Goal: Task Accomplishment & Management: Complete application form

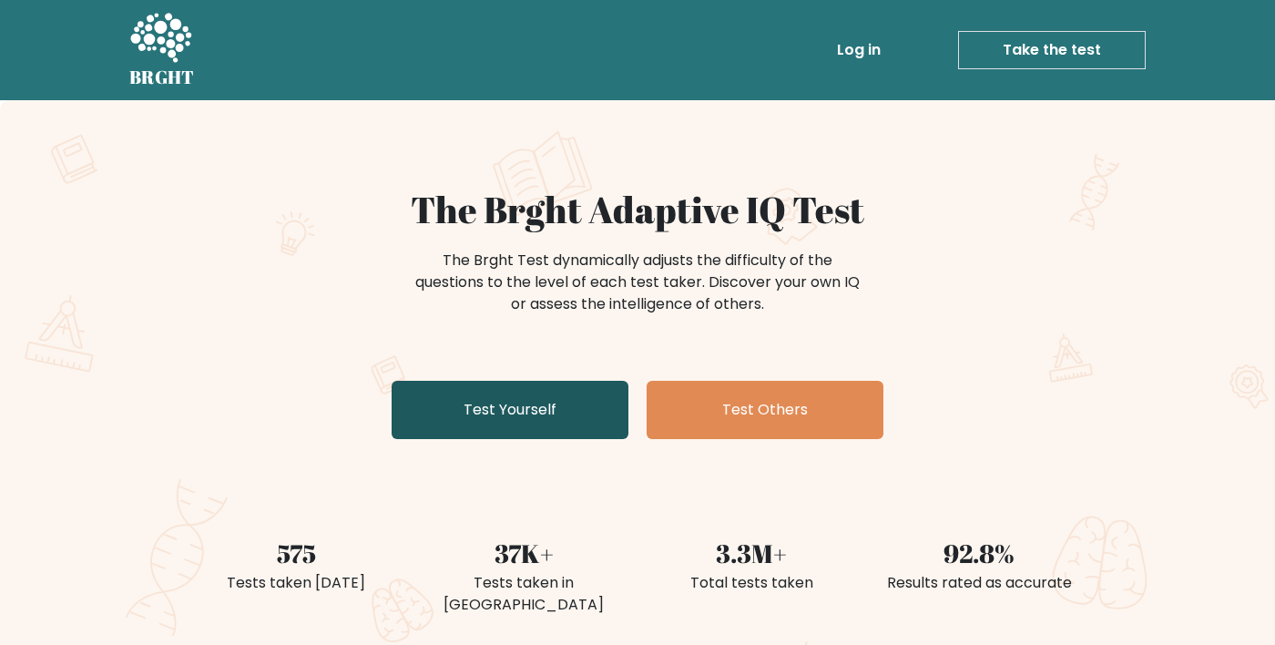
click at [433, 420] on link "Test Yourself" at bounding box center [510, 410] width 237 height 58
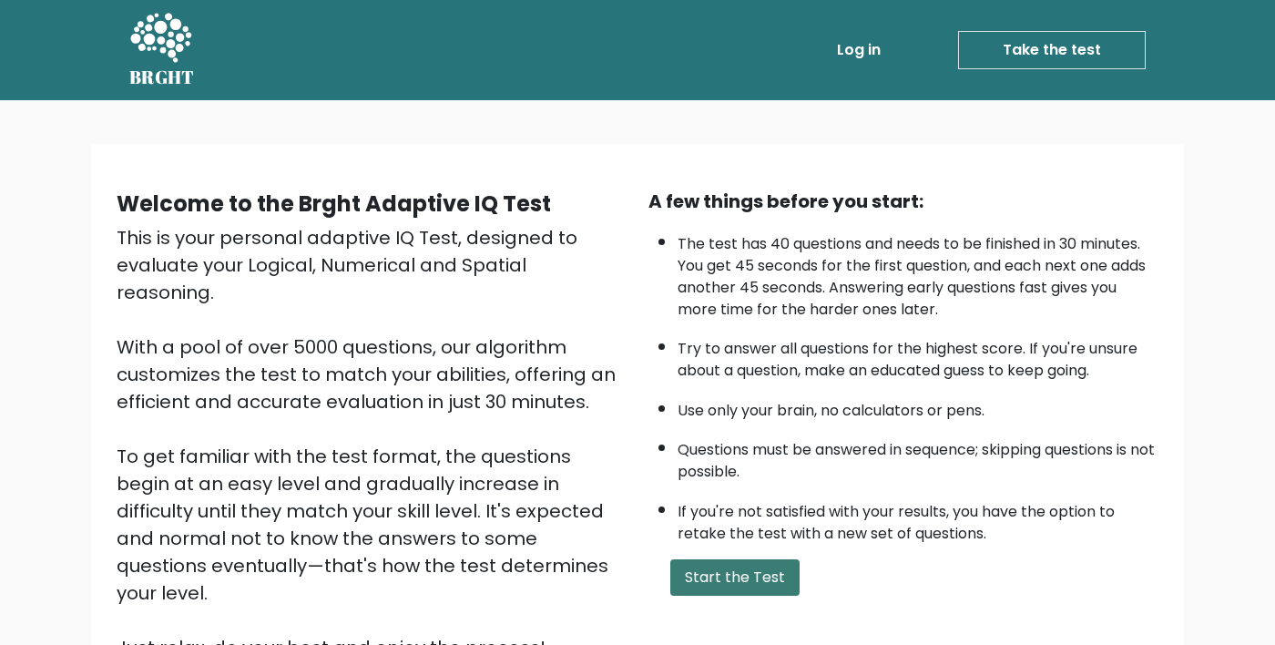
click at [727, 593] on button "Start the Test" at bounding box center [734, 577] width 129 height 36
click at [683, 574] on button "Start the Test" at bounding box center [734, 577] width 129 height 36
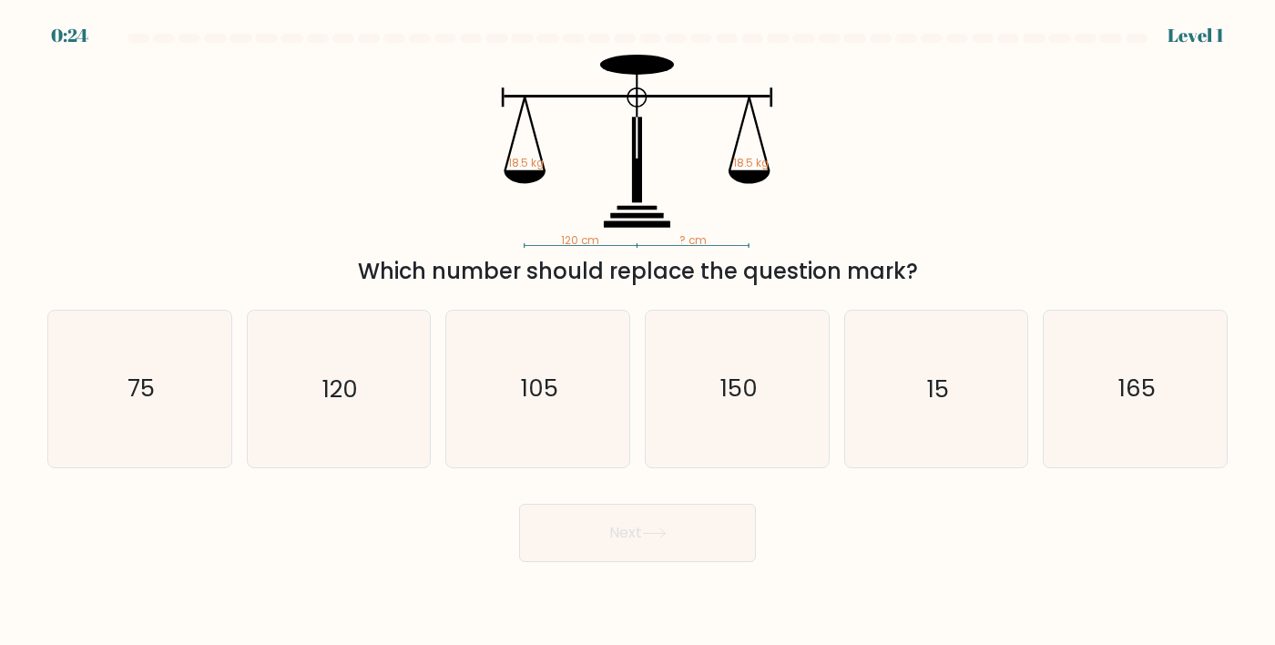
click at [43, 274] on div "120 cm ? cm 18.5 kg 18.5 kg Which number should replace the question mark?" at bounding box center [637, 171] width 1202 height 233
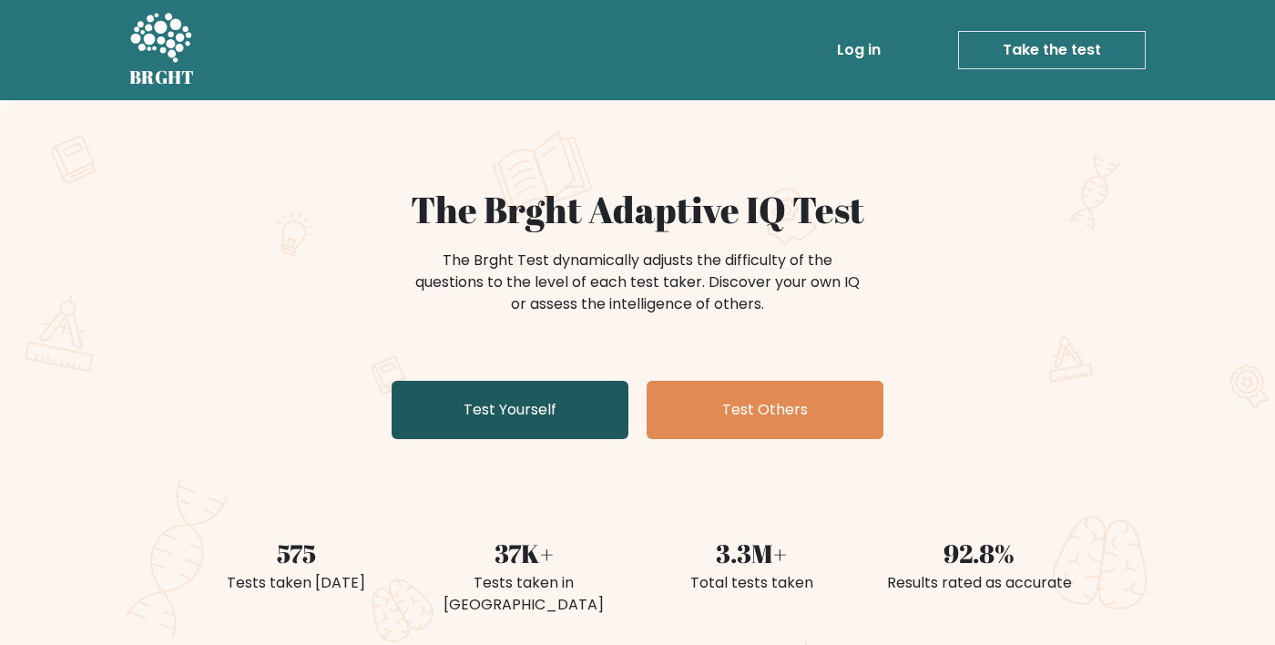
click at [426, 415] on link "Test Yourself" at bounding box center [510, 410] width 237 height 58
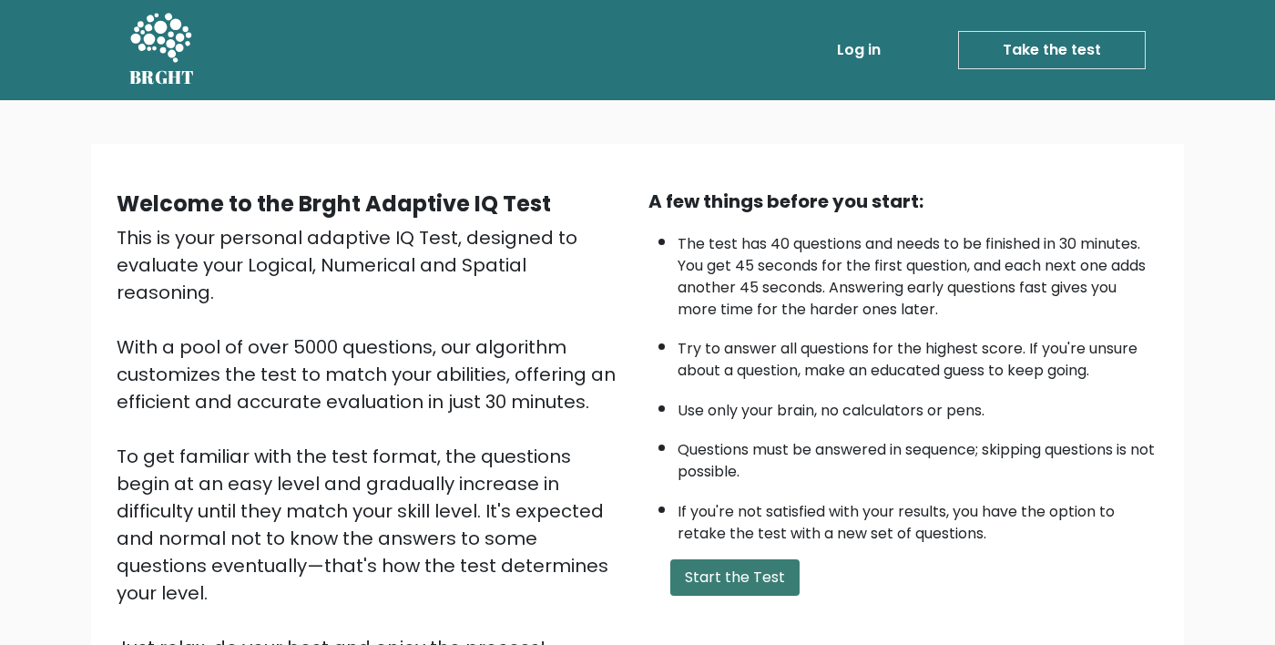
click at [680, 568] on button "Start the Test" at bounding box center [734, 577] width 129 height 36
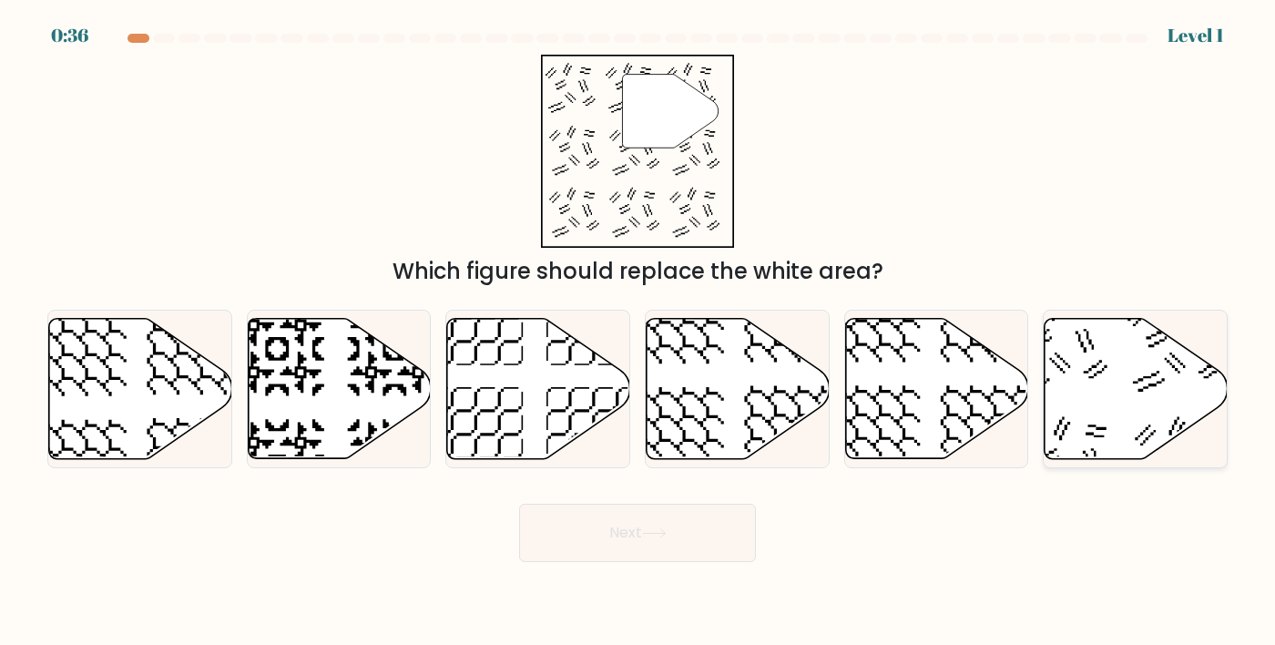
click at [1148, 432] on icon at bounding box center [1136, 389] width 183 height 140
click at [639, 332] on input "f." at bounding box center [638, 326] width 1 height 9
radio input "true"
click at [560, 562] on button "Next" at bounding box center [637, 533] width 237 height 58
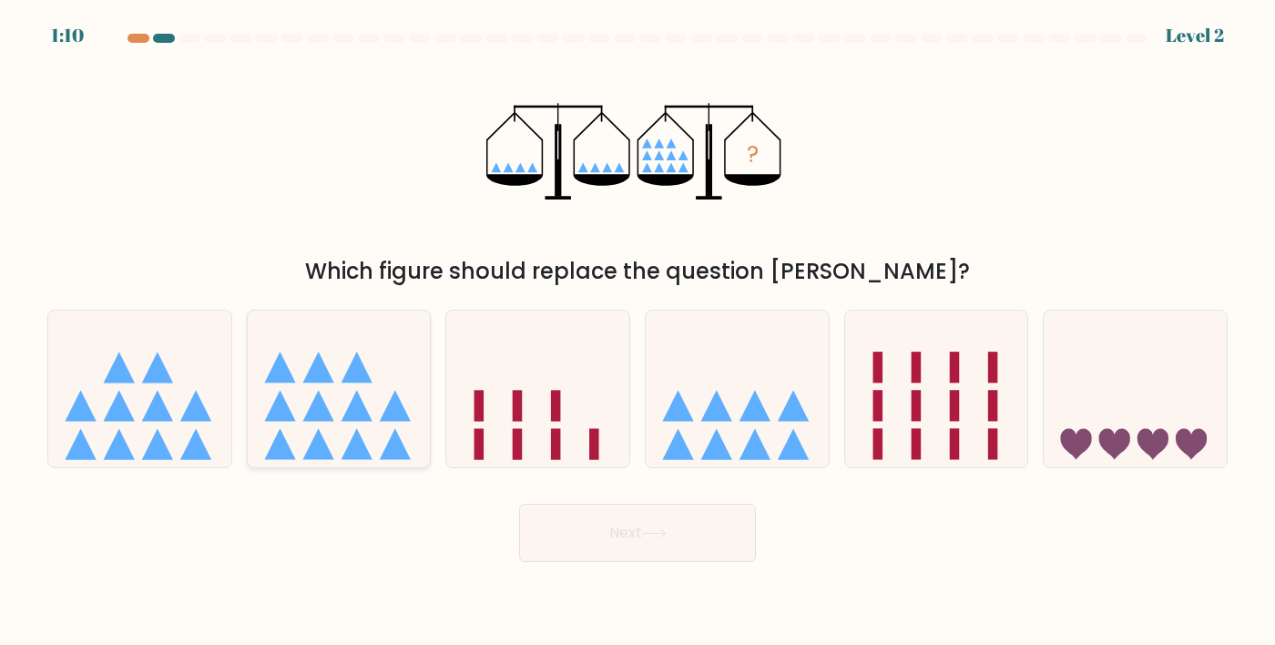
click at [288, 458] on icon at bounding box center [339, 388] width 183 height 151
click at [638, 332] on input "b." at bounding box center [638, 326] width 1 height 9
radio input "true"
click at [552, 562] on button "Next" at bounding box center [637, 533] width 237 height 58
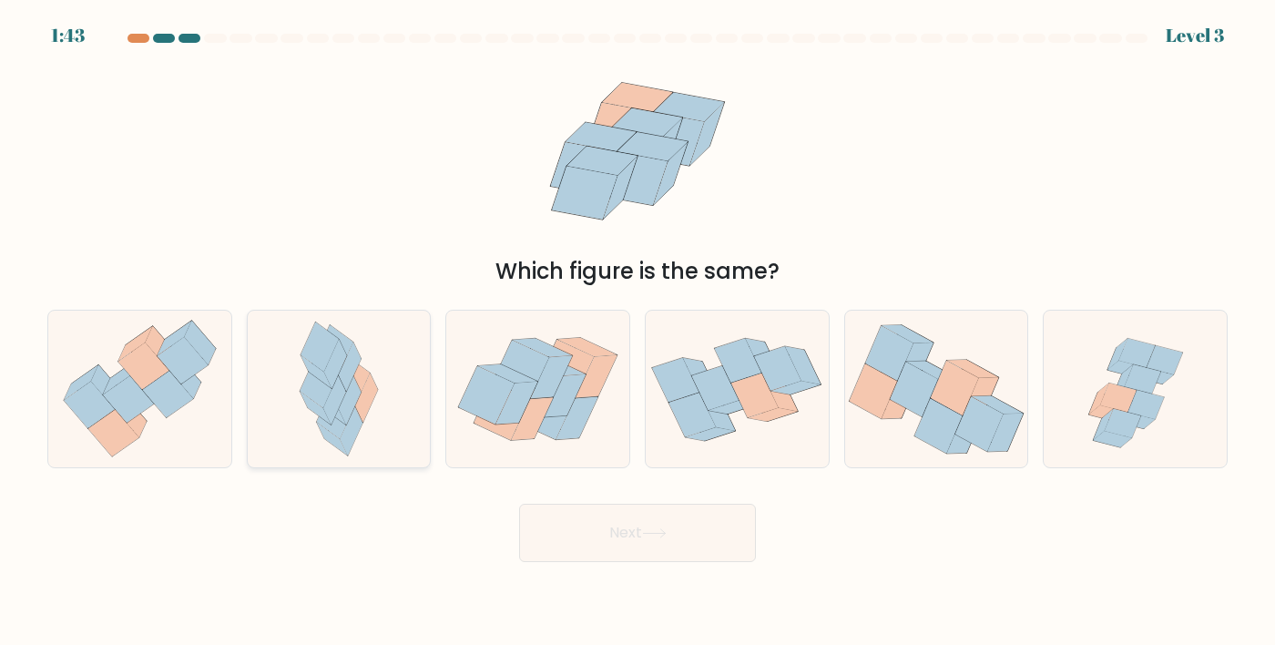
click at [305, 448] on icon at bounding box center [339, 389] width 102 height 157
click at [638, 332] on input "b." at bounding box center [638, 326] width 1 height 9
radio input "true"
click at [565, 562] on button "Next" at bounding box center [637, 533] width 237 height 58
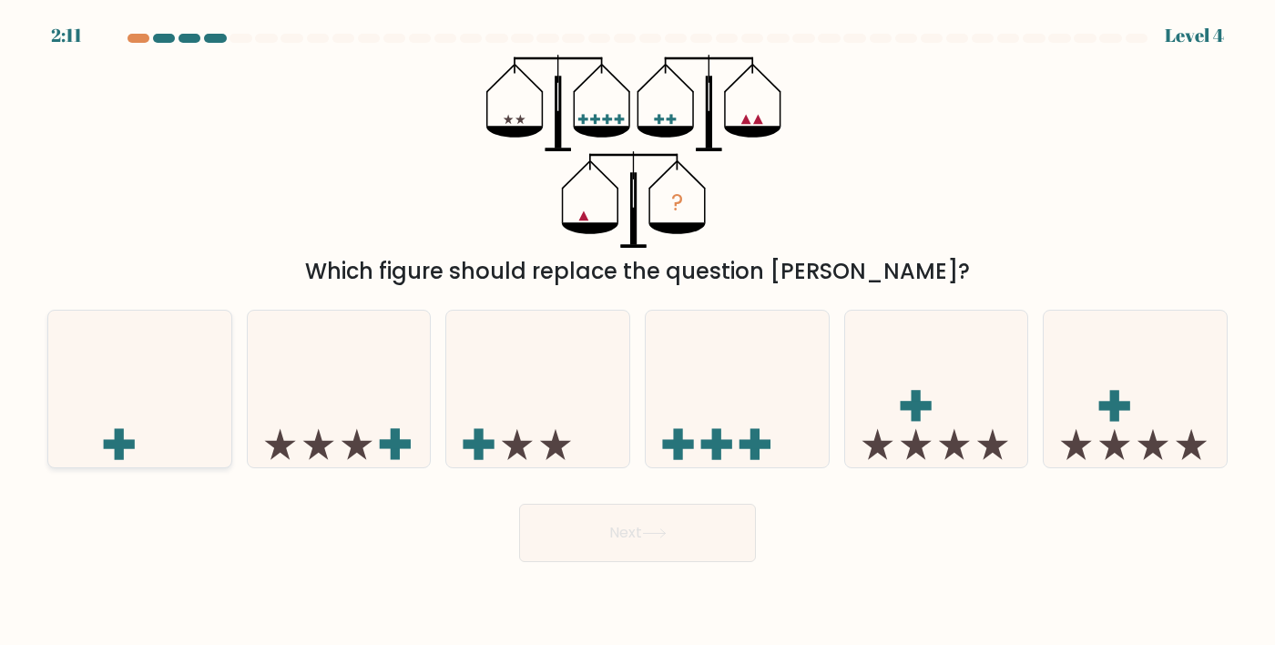
click at [124, 405] on icon at bounding box center [139, 388] width 183 height 151
click at [638, 332] on input "a." at bounding box center [638, 326] width 1 height 9
radio input "true"
click at [539, 562] on button "Next" at bounding box center [637, 533] width 237 height 58
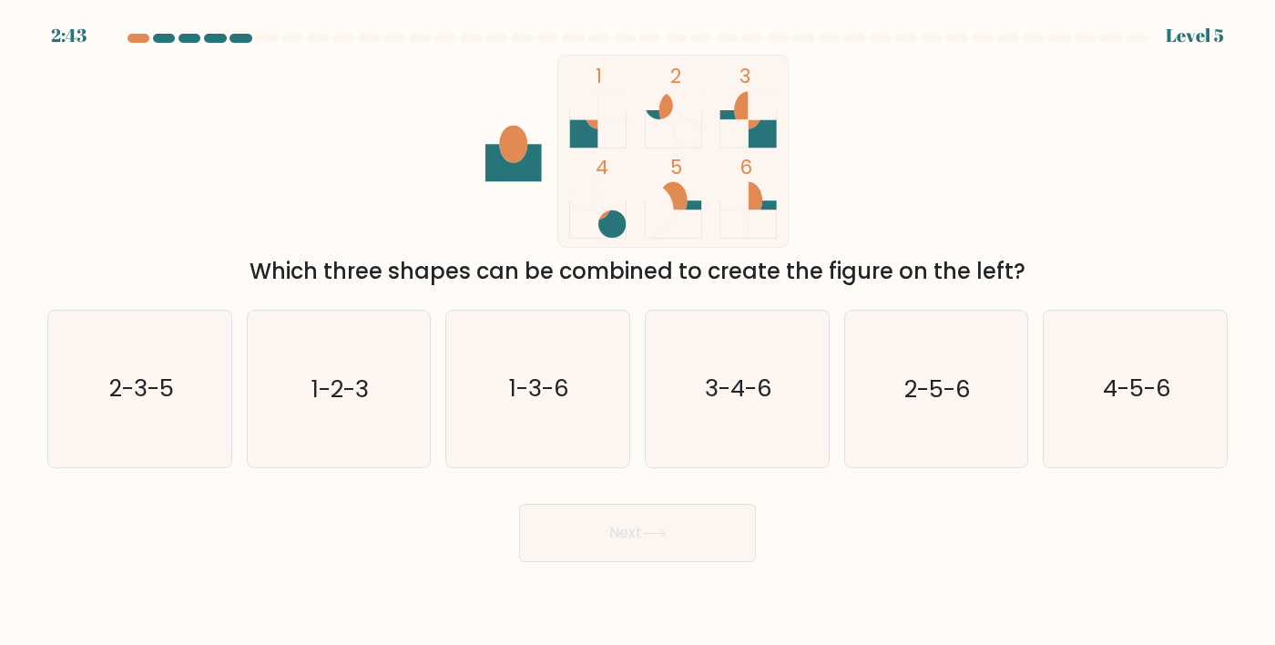
click at [5, 352] on form at bounding box center [637, 298] width 1275 height 528
click at [3, 348] on form at bounding box center [637, 298] width 1275 height 528
click at [94, 221] on div "1 2 3 4 5 6 Which three shapes can be combined to create the figure on the left?" at bounding box center [637, 171] width 1202 height 233
click at [90, 156] on div "1 2 3 4 5 6 Which three shapes can be combined to create the figure on the left?" at bounding box center [637, 171] width 1202 height 233
click at [902, 427] on icon "2-5-6" at bounding box center [936, 389] width 157 height 157
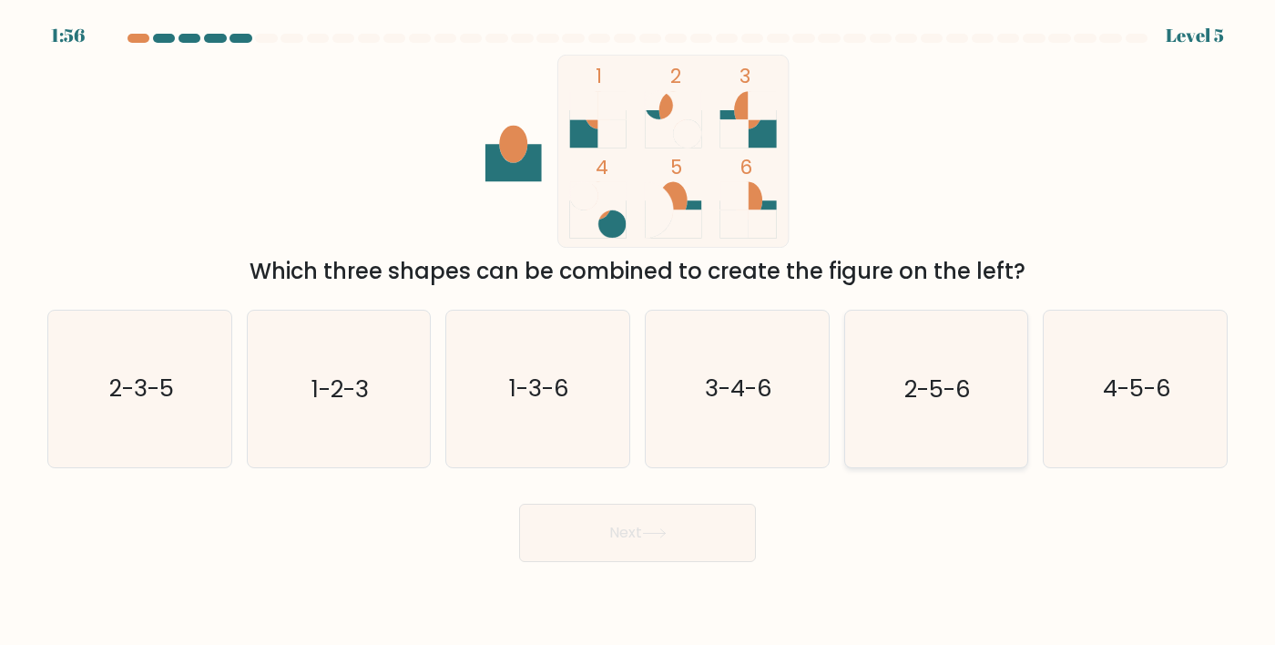
click at [639, 332] on input "e. 2-5-6" at bounding box center [638, 326] width 1 height 9
radio input "true"
click at [578, 562] on button "Next" at bounding box center [637, 533] width 237 height 58
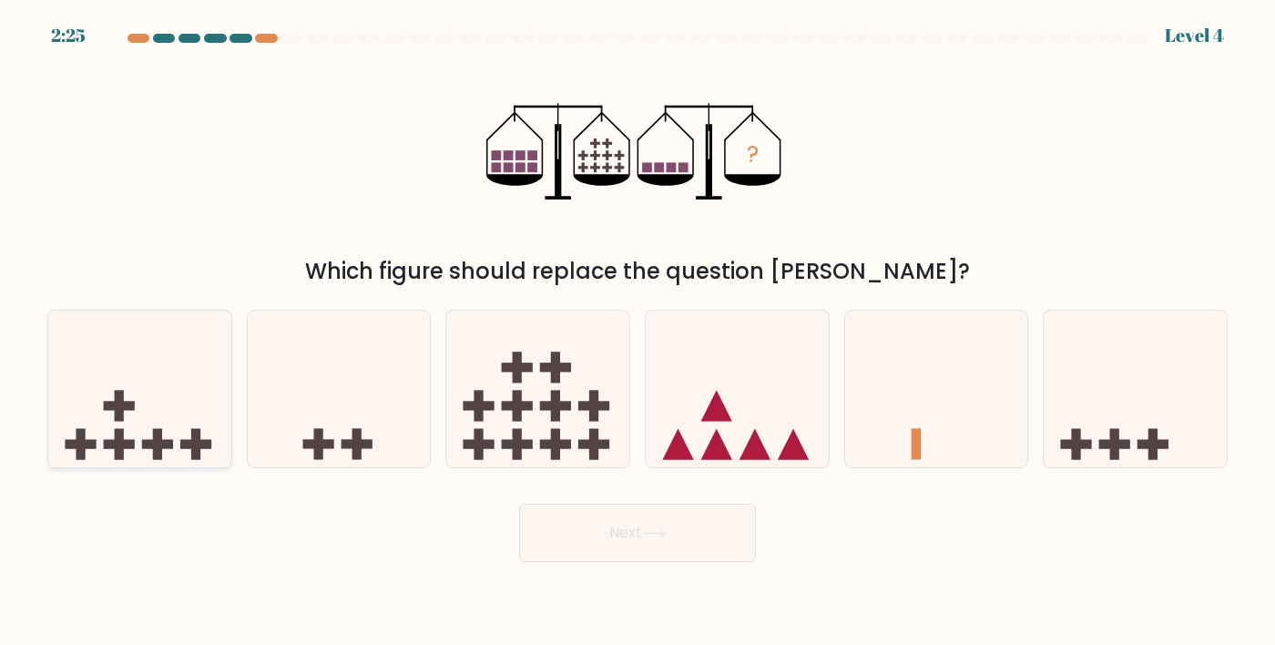
click at [126, 426] on icon at bounding box center [139, 388] width 183 height 151
click at [638, 332] on input "a." at bounding box center [638, 326] width 1 height 9
radio input "true"
click at [556, 562] on button "Next" at bounding box center [637, 533] width 237 height 58
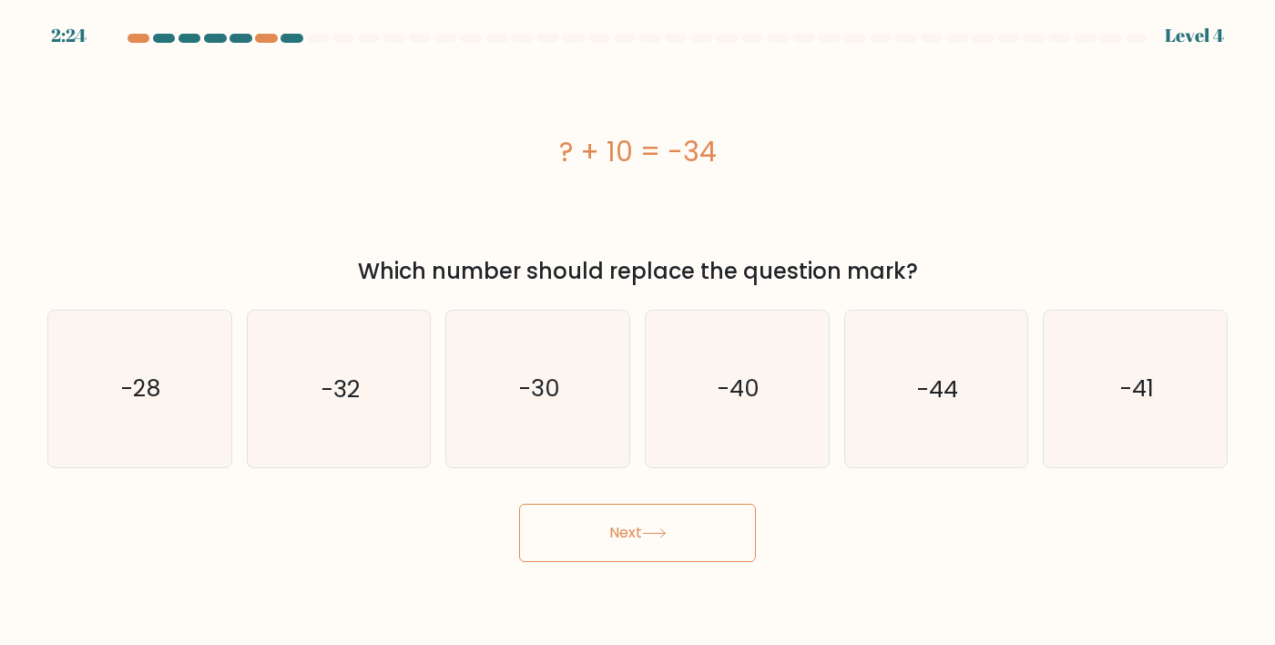
click at [578, 562] on button "Next" at bounding box center [637, 533] width 237 height 58
click at [540, 562] on button "Next" at bounding box center [637, 533] width 237 height 58
click at [86, 172] on div "? + 10 = -34" at bounding box center [637, 151] width 1181 height 41
click at [1050, 51] on form "a." at bounding box center [637, 298] width 1275 height 528
click at [942, 405] on text "-44" at bounding box center [937, 389] width 41 height 33
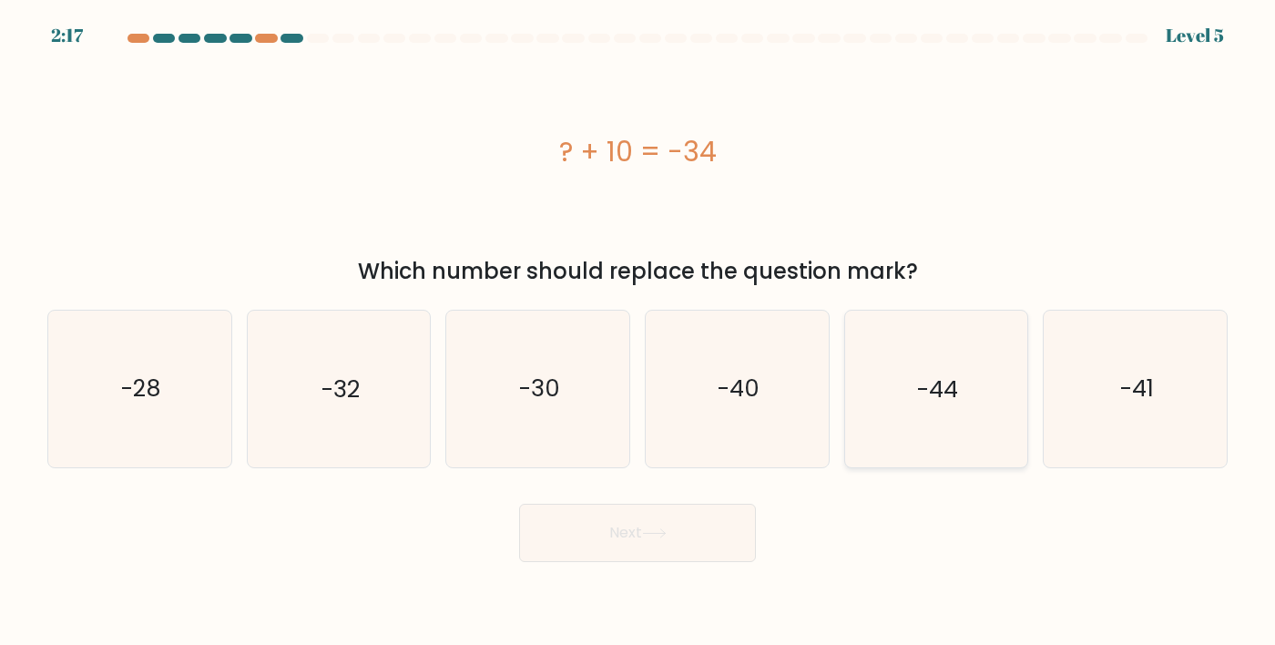
click at [639, 332] on input "e. -44" at bounding box center [638, 326] width 1 height 9
radio input "true"
click at [565, 562] on button "Next" at bounding box center [637, 533] width 237 height 58
click at [575, 562] on button "Next" at bounding box center [637, 533] width 237 height 58
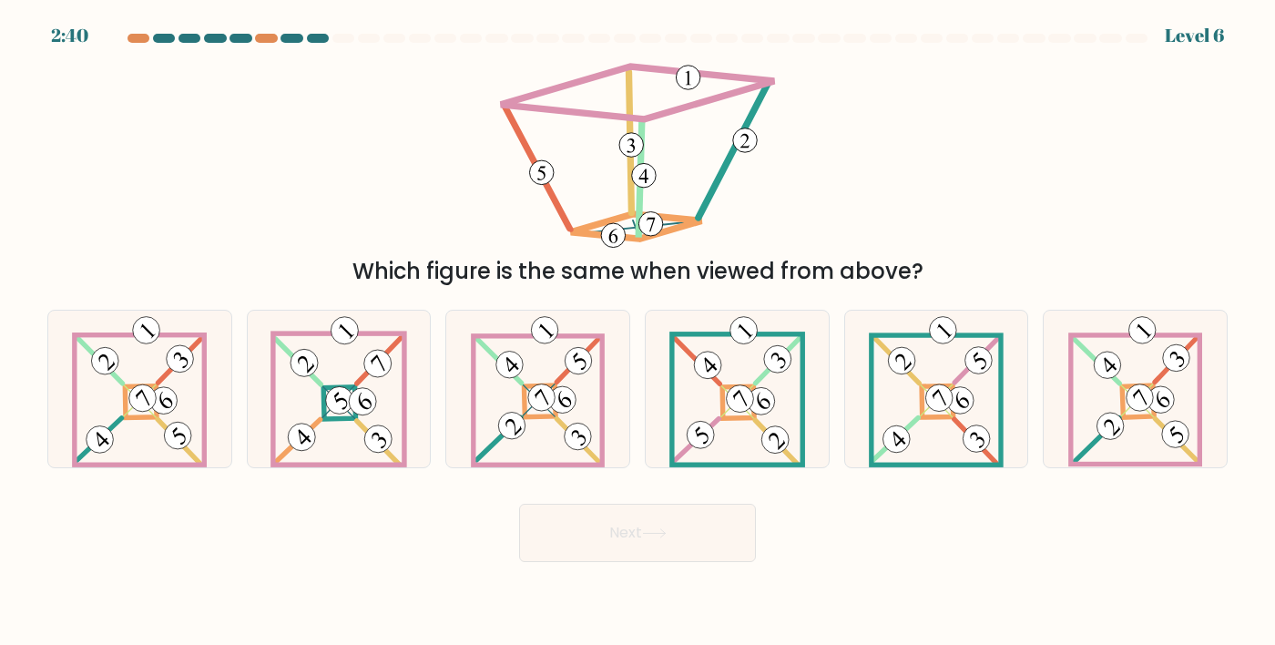
click at [1115, 242] on div "Which figure is the same when viewed from above?" at bounding box center [637, 171] width 1202 height 233
click at [190, 128] on div "Which figure is the same when viewed from above?" at bounding box center [637, 171] width 1202 height 233
click at [520, 422] on icon at bounding box center [538, 389] width 134 height 157
click at [638, 332] on input "c." at bounding box center [638, 326] width 1 height 9
radio input "true"
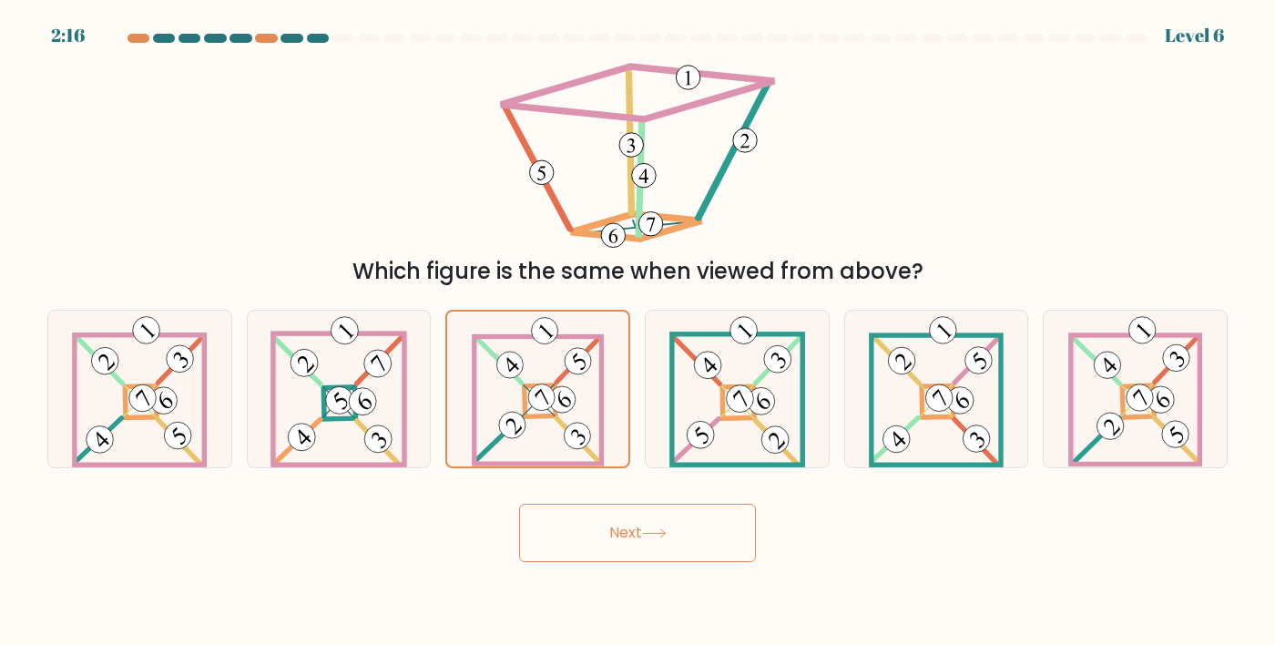
click at [593, 562] on button "Next" at bounding box center [637, 533] width 237 height 58
click at [565, 547] on button "Next" at bounding box center [637, 533] width 237 height 58
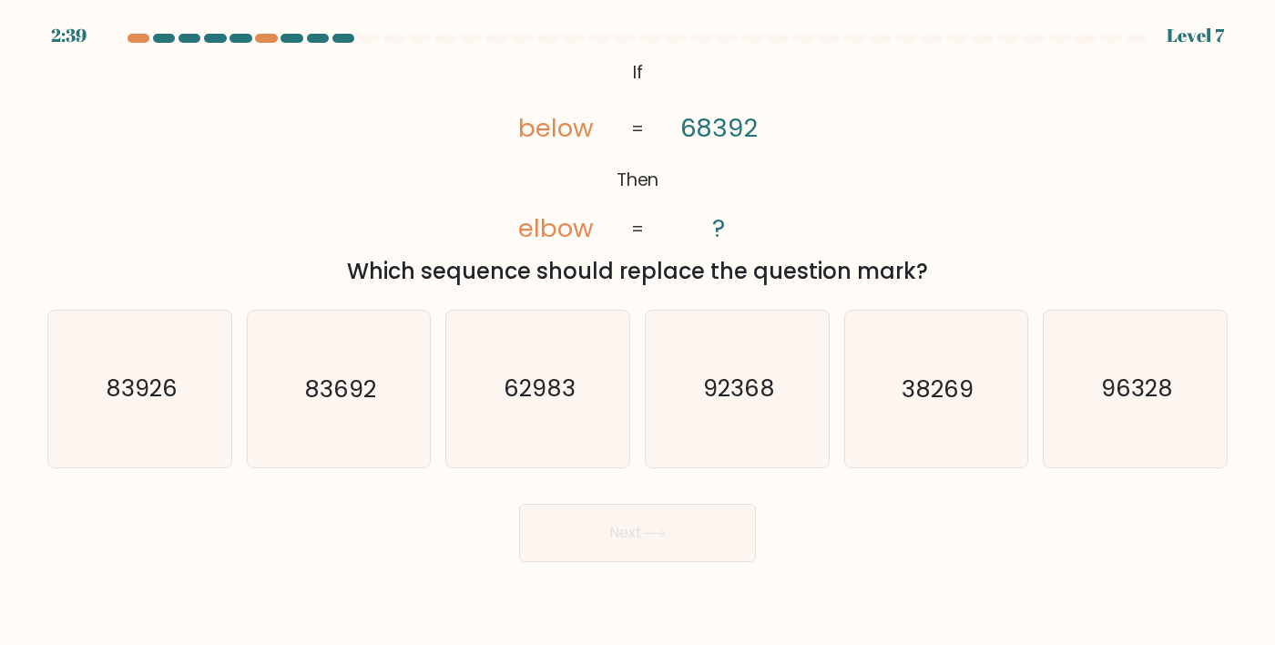
click at [412, 546] on div "Next" at bounding box center [637, 526] width 1202 height 72
click at [272, 636] on body "2:38 Level 7 If" at bounding box center [637, 322] width 1275 height 645
click at [685, 450] on icon "92368" at bounding box center [738, 389] width 157 height 157
click at [639, 332] on input "d. 92368" at bounding box center [638, 326] width 1 height 9
radio input "true"
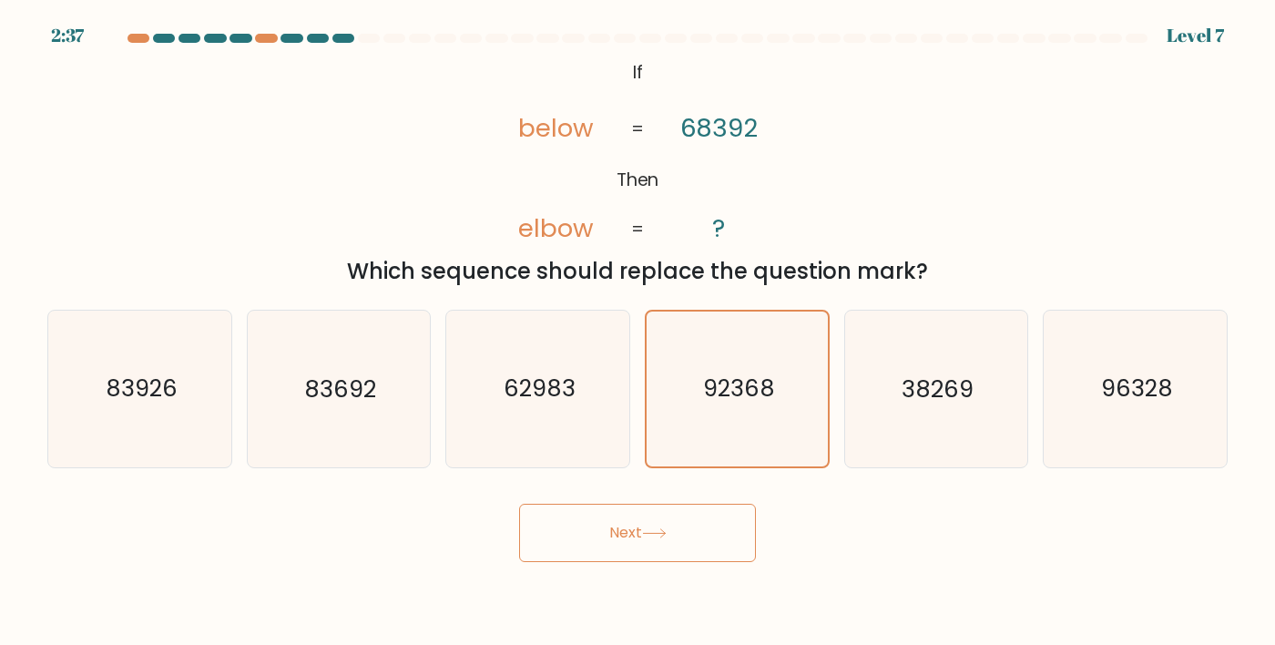
click at [584, 552] on button "Next" at bounding box center [637, 533] width 237 height 58
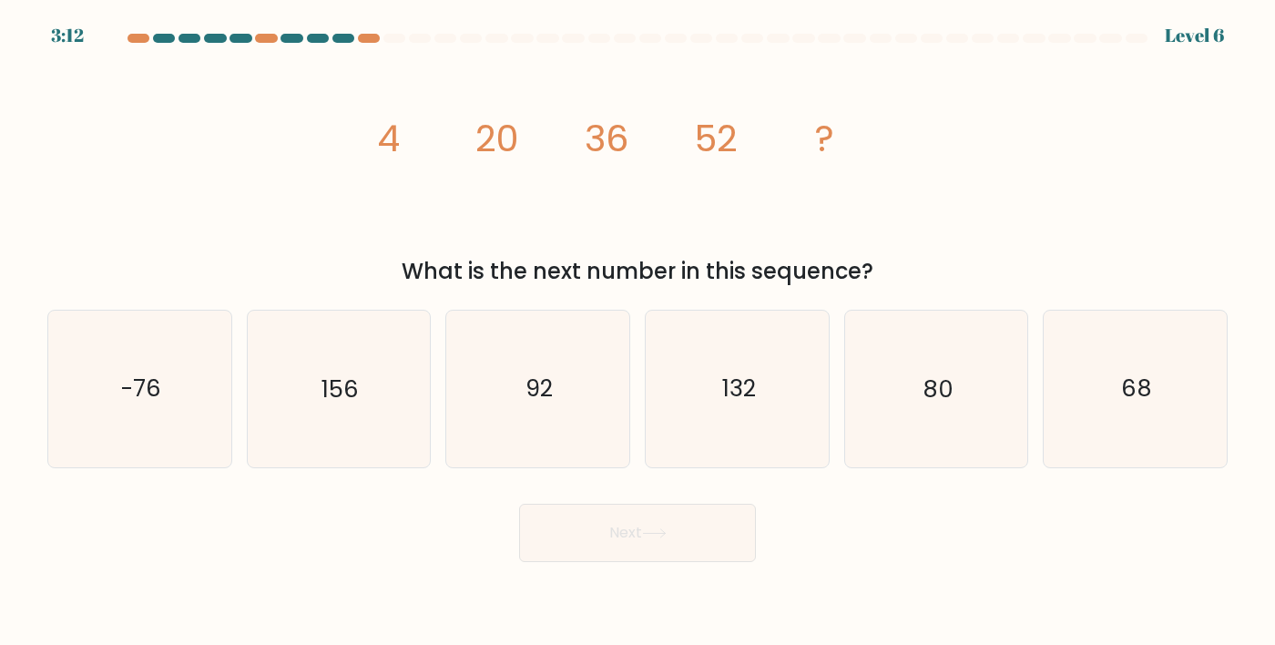
scroll to position [7, 0]
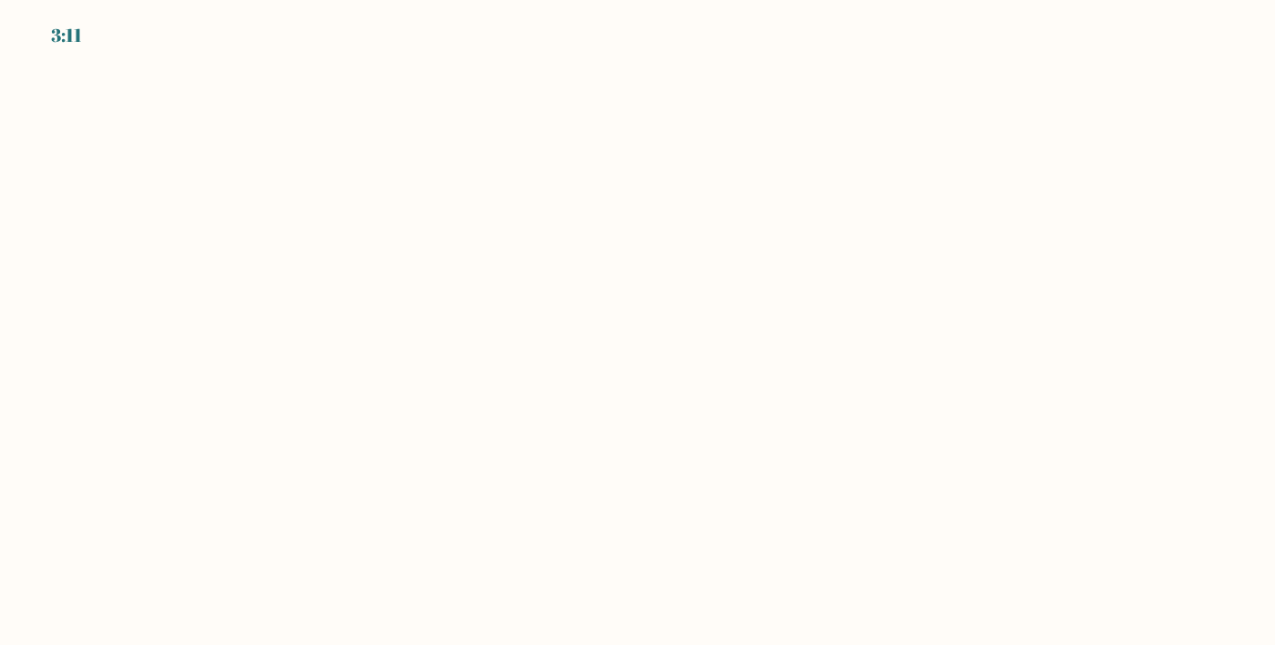
scroll to position [33, 0]
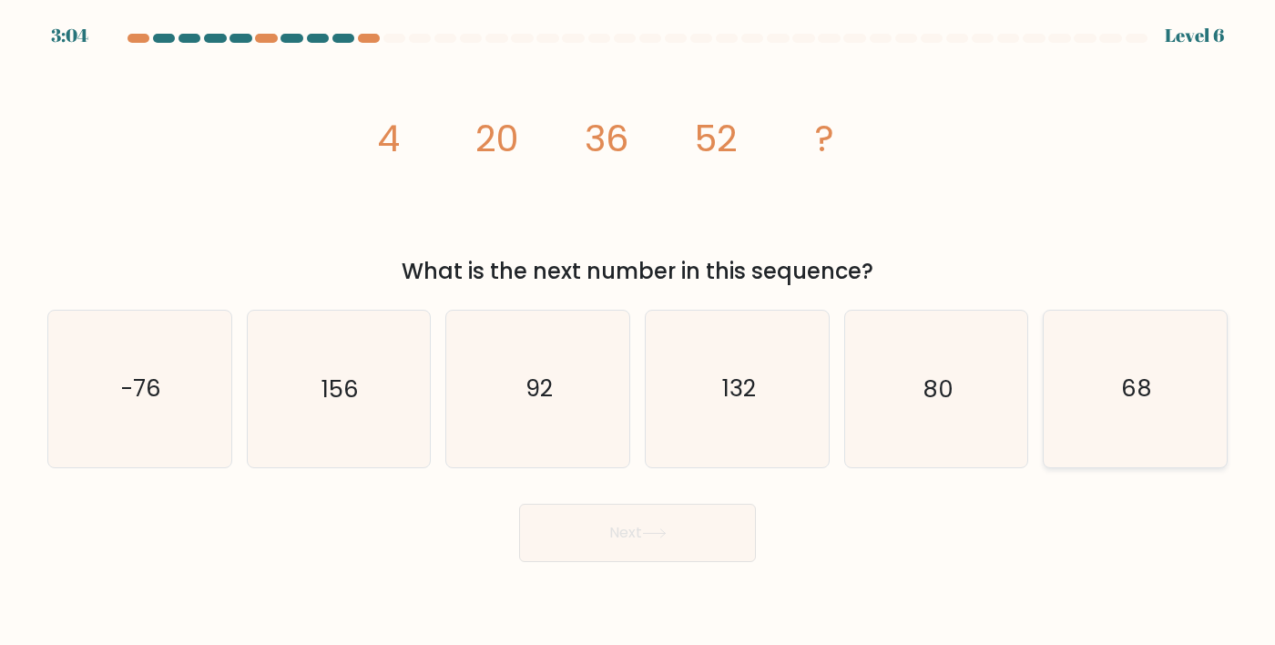
click at [1112, 433] on icon "68" at bounding box center [1136, 389] width 157 height 157
click at [639, 332] on input "f. 68" at bounding box center [638, 326] width 1 height 9
radio input "true"
click at [537, 526] on button "Next" at bounding box center [637, 533] width 237 height 58
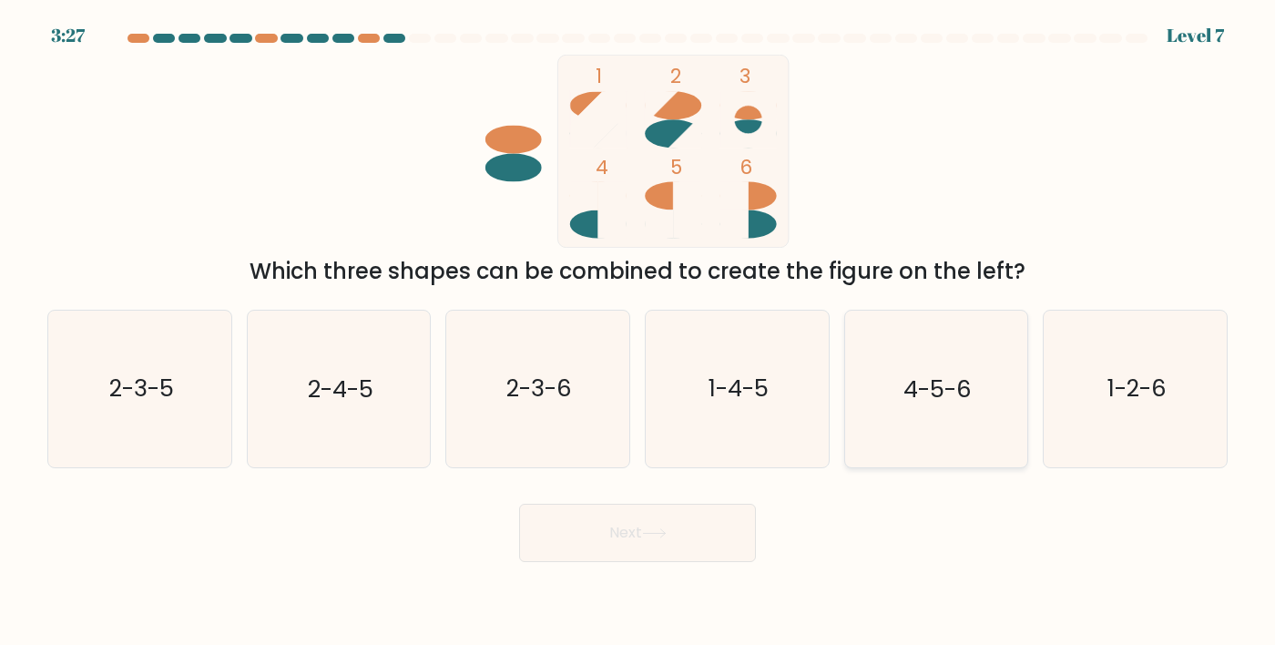
click at [896, 380] on icon "4-5-6" at bounding box center [936, 389] width 157 height 157
click at [639, 332] on input "e. 4-5-6" at bounding box center [638, 326] width 1 height 9
radio input "true"
click at [550, 538] on button "Next" at bounding box center [637, 533] width 237 height 58
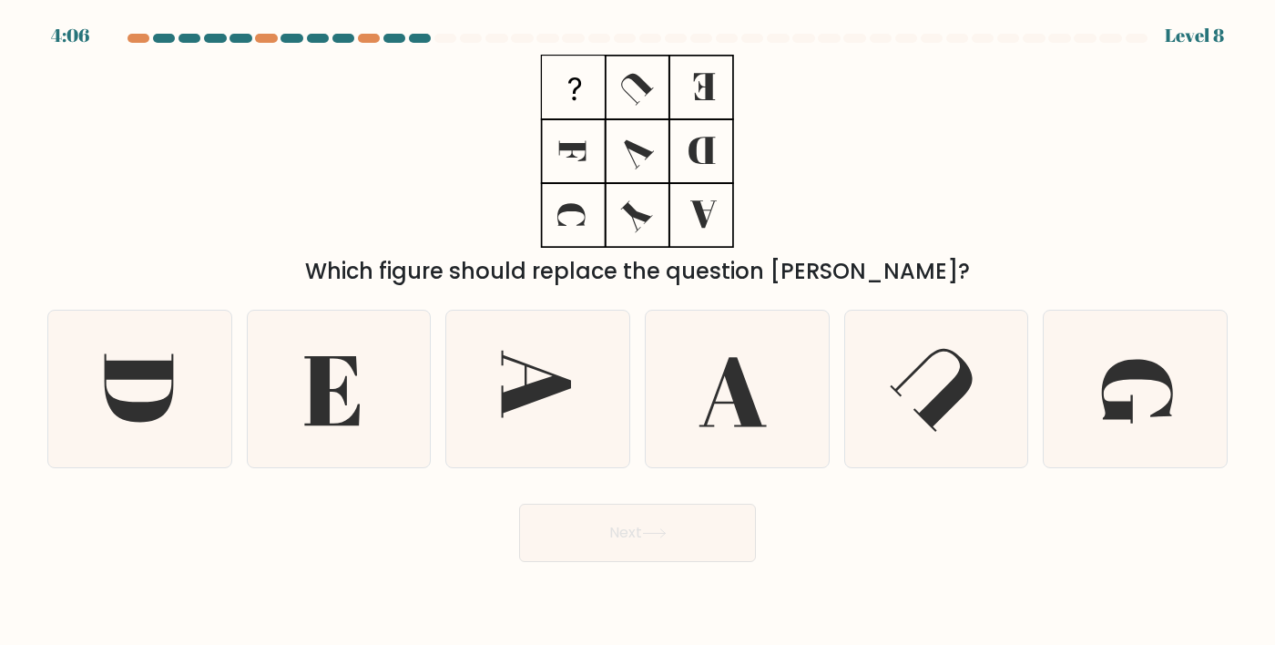
scroll to position [0, 0]
click at [1171, 394] on icon at bounding box center [1136, 389] width 157 height 157
click at [639, 332] on input "f." at bounding box center [638, 326] width 1 height 9
radio input "true"
click at [740, 562] on button "Next" at bounding box center [637, 533] width 237 height 58
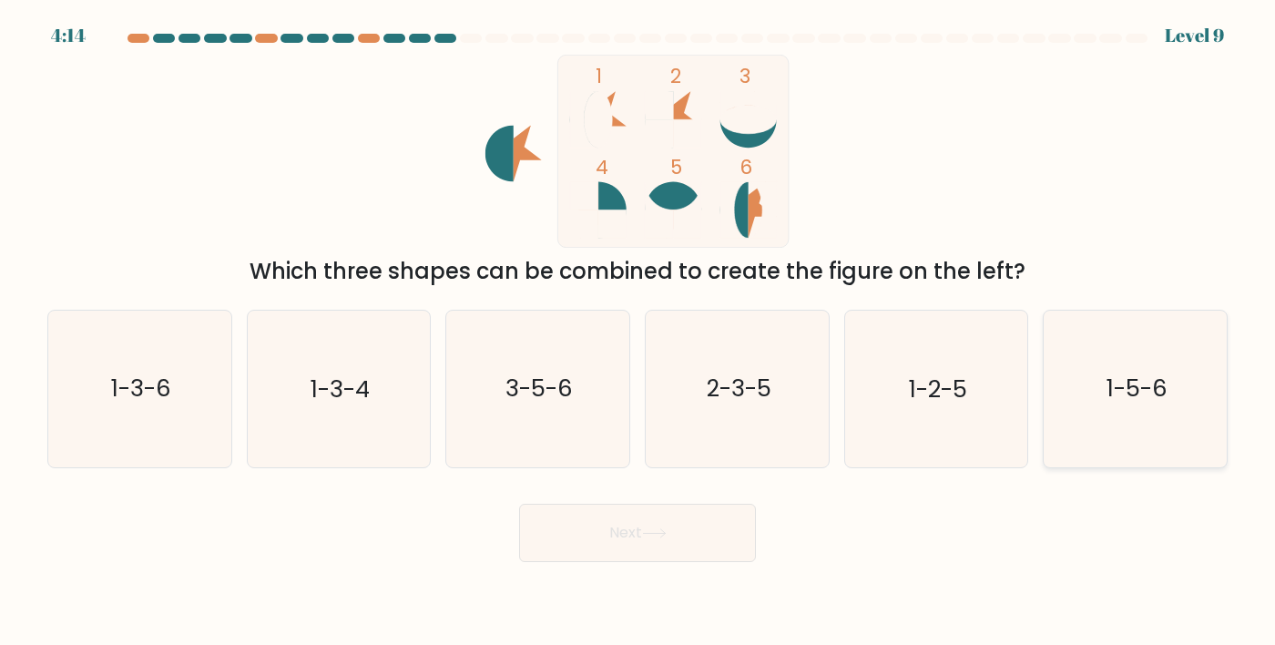
click at [1224, 407] on div "1-5-6" at bounding box center [1135, 389] width 185 height 159
click at [639, 332] on input "f. 1-5-6" at bounding box center [638, 326] width 1 height 9
radio input "true"
click at [772, 544] on div "Next" at bounding box center [637, 526] width 1202 height 72
click at [725, 562] on button "Next" at bounding box center [637, 533] width 237 height 58
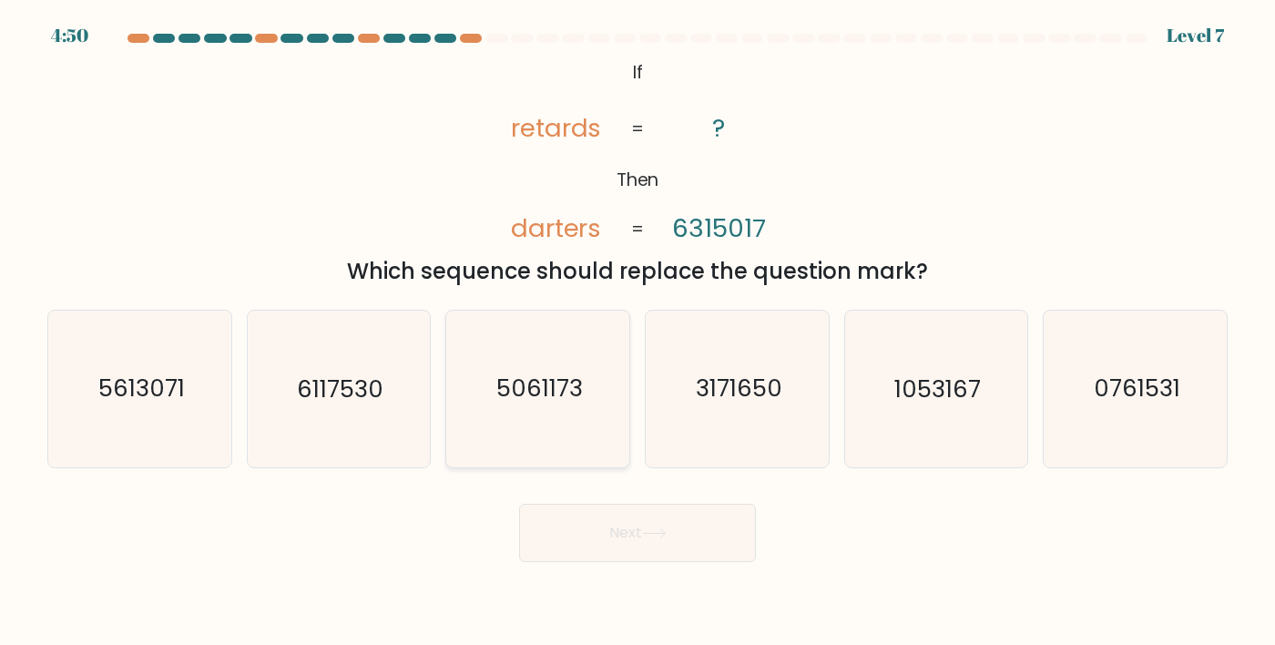
click at [603, 451] on icon "5061173" at bounding box center [538, 389] width 157 height 157
click at [638, 332] on input "c. 5061173" at bounding box center [638, 326] width 1 height 9
radio input "true"
click at [668, 562] on button "Next" at bounding box center [637, 533] width 237 height 58
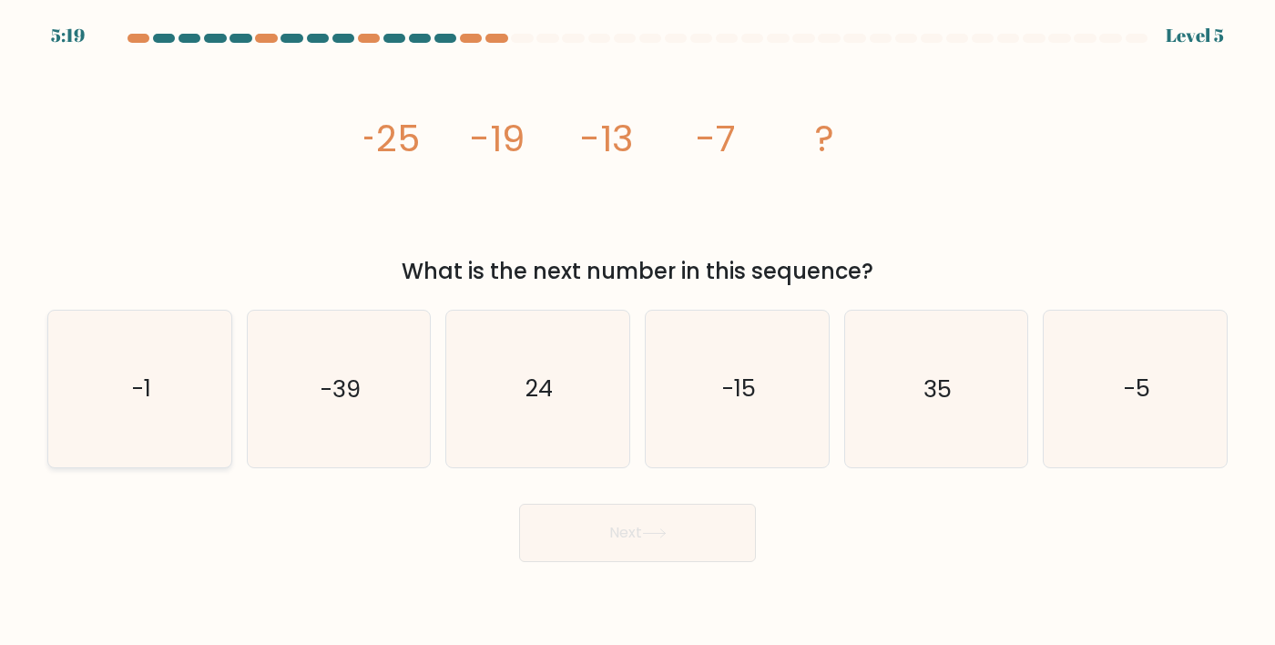
click at [65, 466] on icon "-1" at bounding box center [140, 389] width 157 height 157
click at [638, 332] on input "a. -1" at bounding box center [638, 326] width 1 height 9
radio input "true"
click at [544, 542] on button "Next" at bounding box center [637, 533] width 237 height 58
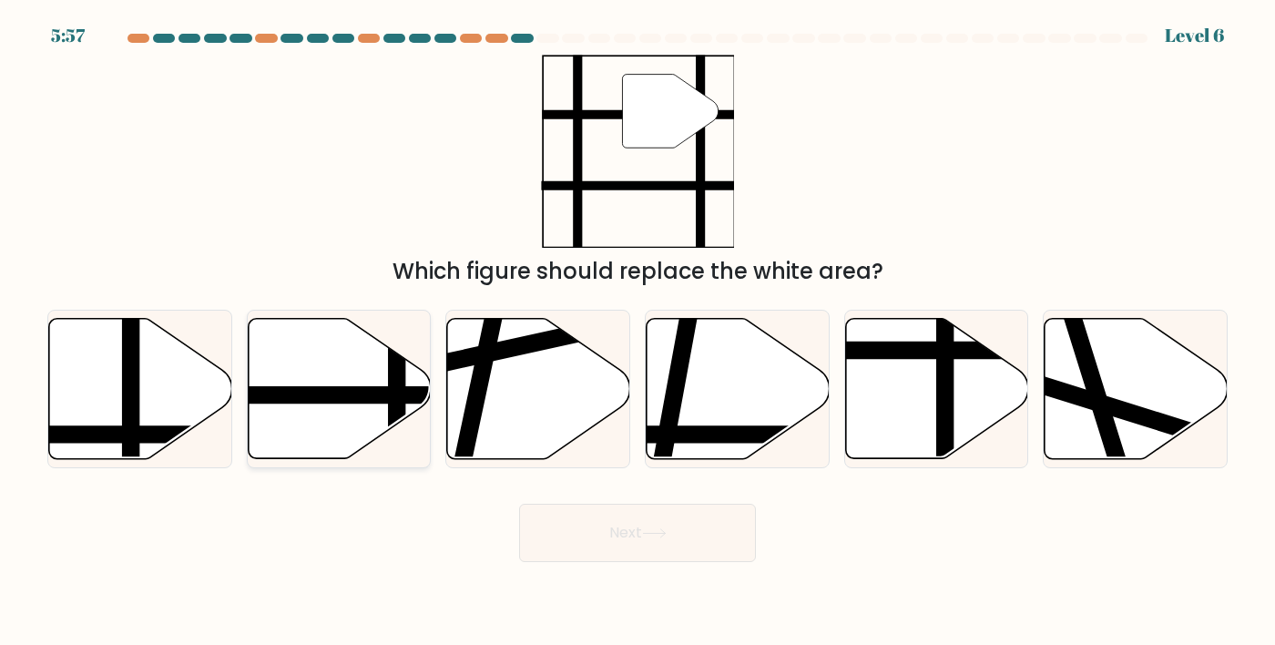
click at [284, 395] on icon at bounding box center [339, 389] width 183 height 140
click at [638, 332] on input "b." at bounding box center [638, 326] width 1 height 9
radio input "true"
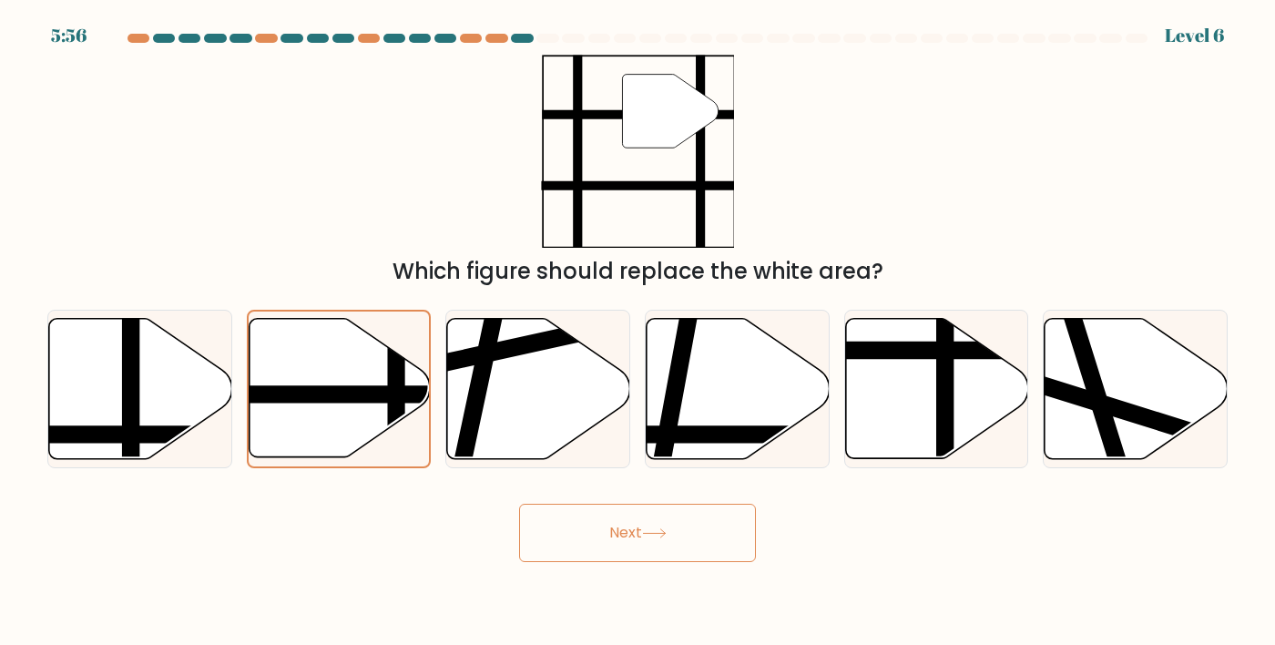
click at [585, 562] on button "Next" at bounding box center [637, 533] width 237 height 58
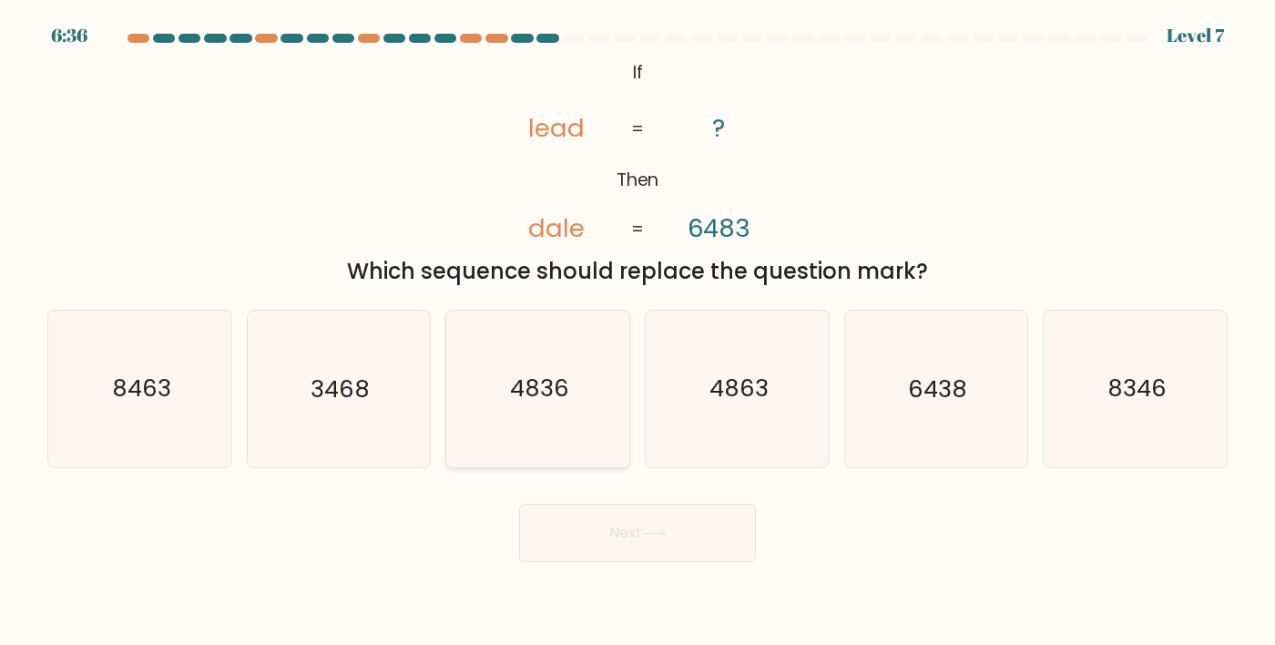
click at [462, 411] on icon "4836" at bounding box center [538, 389] width 157 height 157
click at [638, 332] on input "c. 4836" at bounding box center [638, 326] width 1 height 9
radio input "true"
click at [608, 559] on button "Next" at bounding box center [637, 533] width 237 height 58
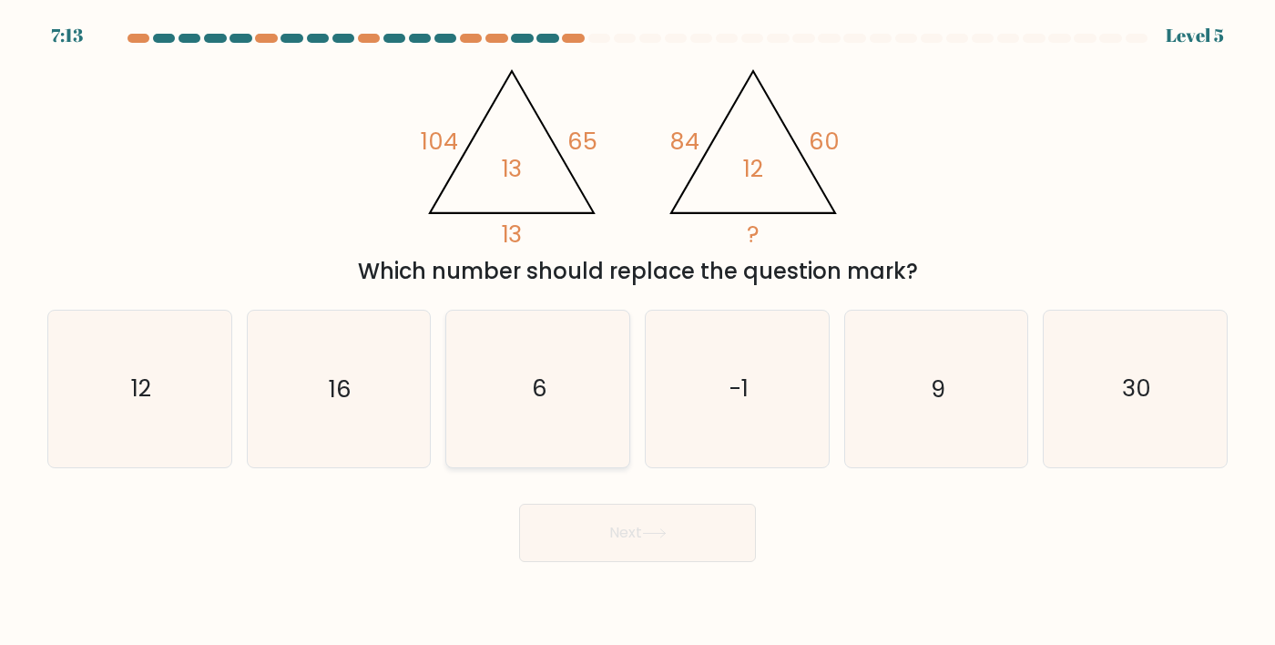
click at [530, 428] on icon "6" at bounding box center [538, 389] width 157 height 157
click at [638, 332] on input "c. 6" at bounding box center [638, 326] width 1 height 9
radio input "true"
click at [565, 562] on button "Next" at bounding box center [637, 533] width 237 height 58
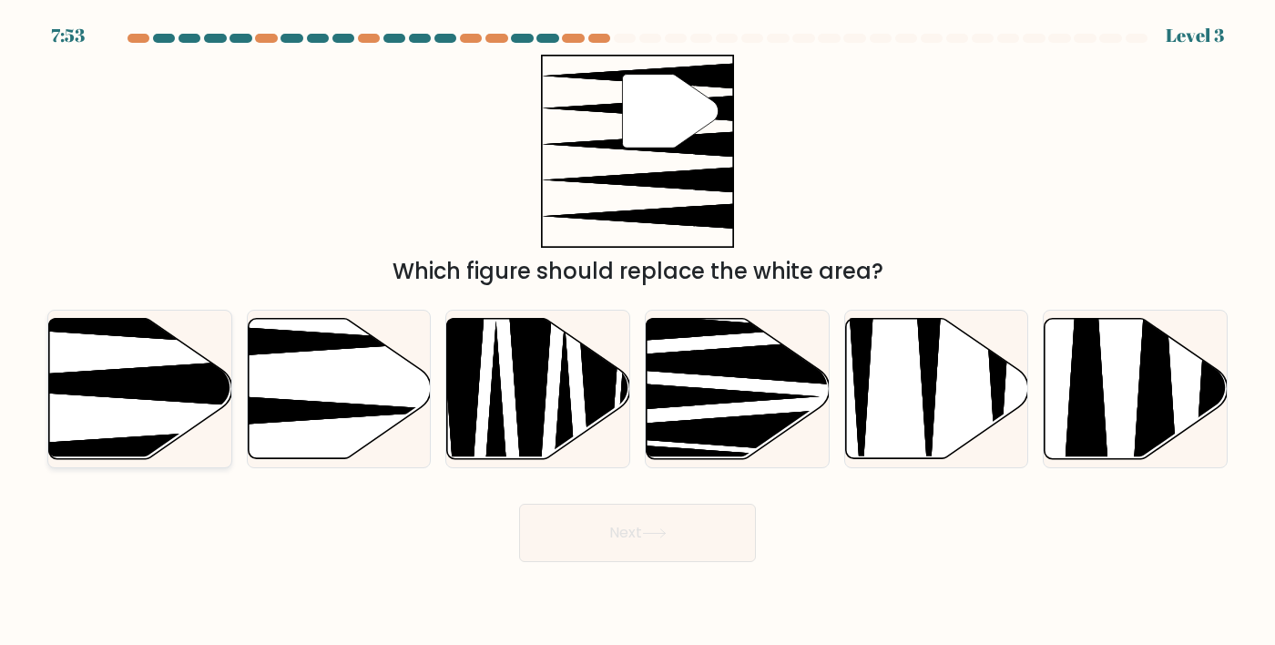
click at [111, 373] on icon at bounding box center [140, 389] width 183 height 140
click at [638, 332] on input "a." at bounding box center [638, 326] width 1 height 9
radio input "true"
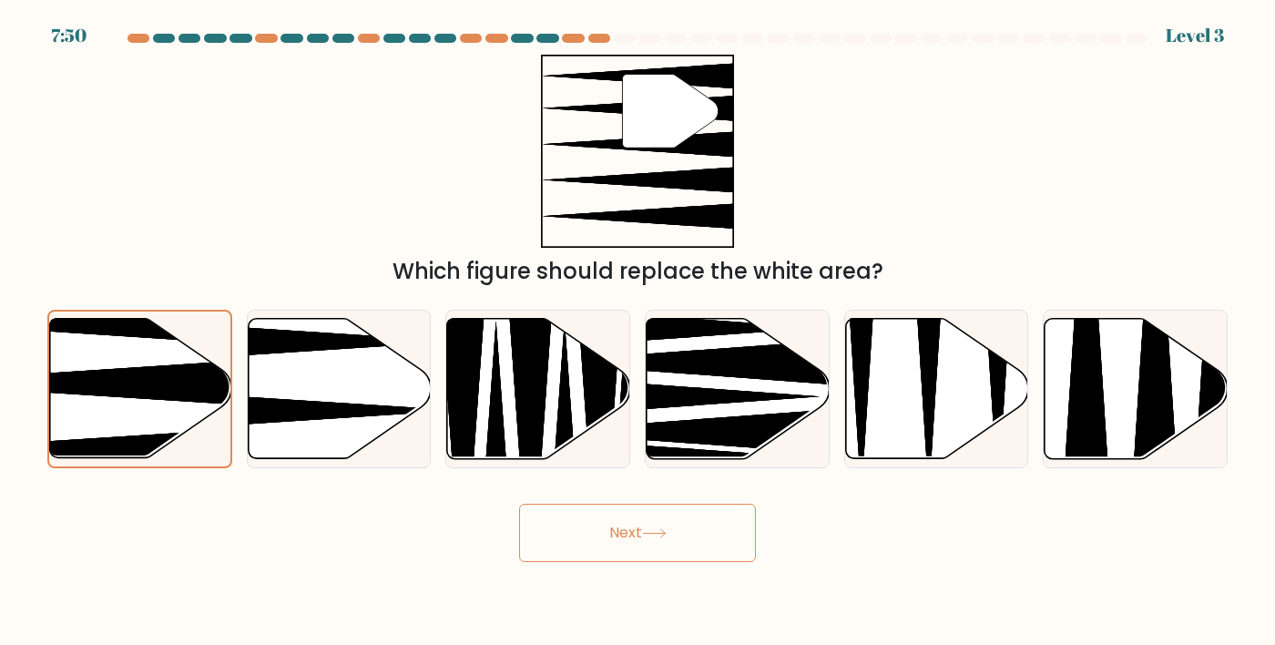
click at [539, 562] on button "Next" at bounding box center [637, 533] width 237 height 58
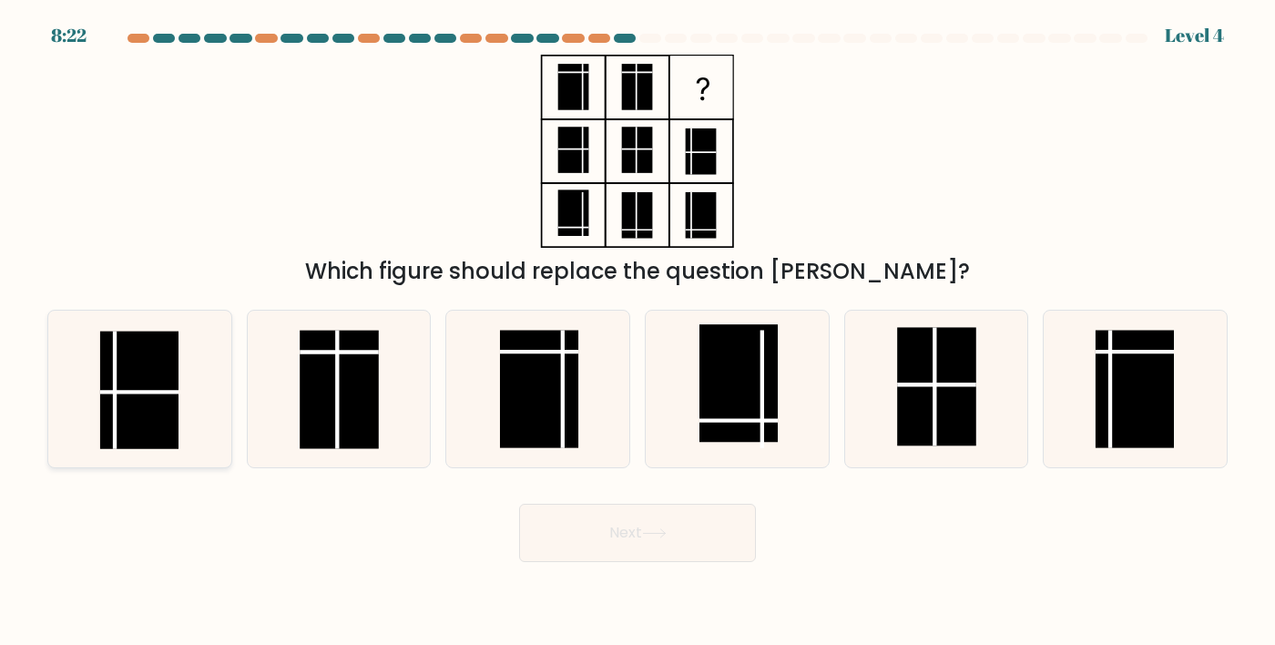
click at [132, 378] on rect at bounding box center [139, 391] width 78 height 118
click at [638, 332] on input "a." at bounding box center [638, 326] width 1 height 9
radio input "true"
click at [1118, 449] on rect at bounding box center [1135, 390] width 78 height 118
click at [639, 332] on input "f." at bounding box center [638, 326] width 1 height 9
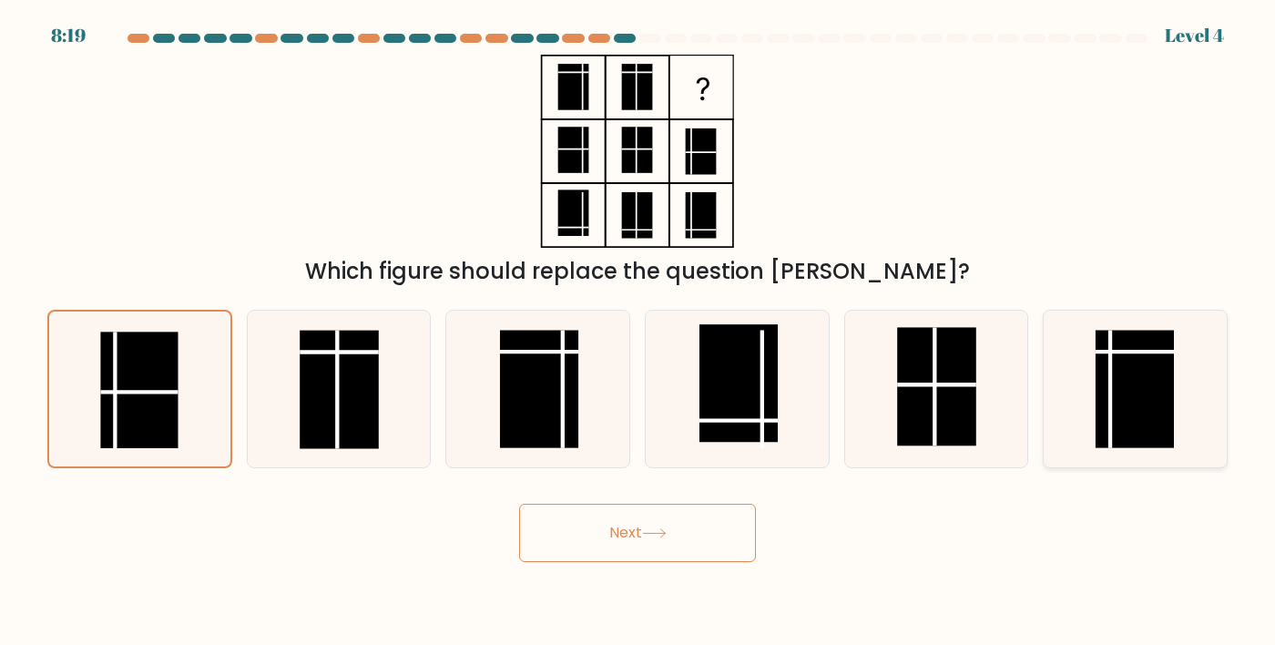
radio input "true"
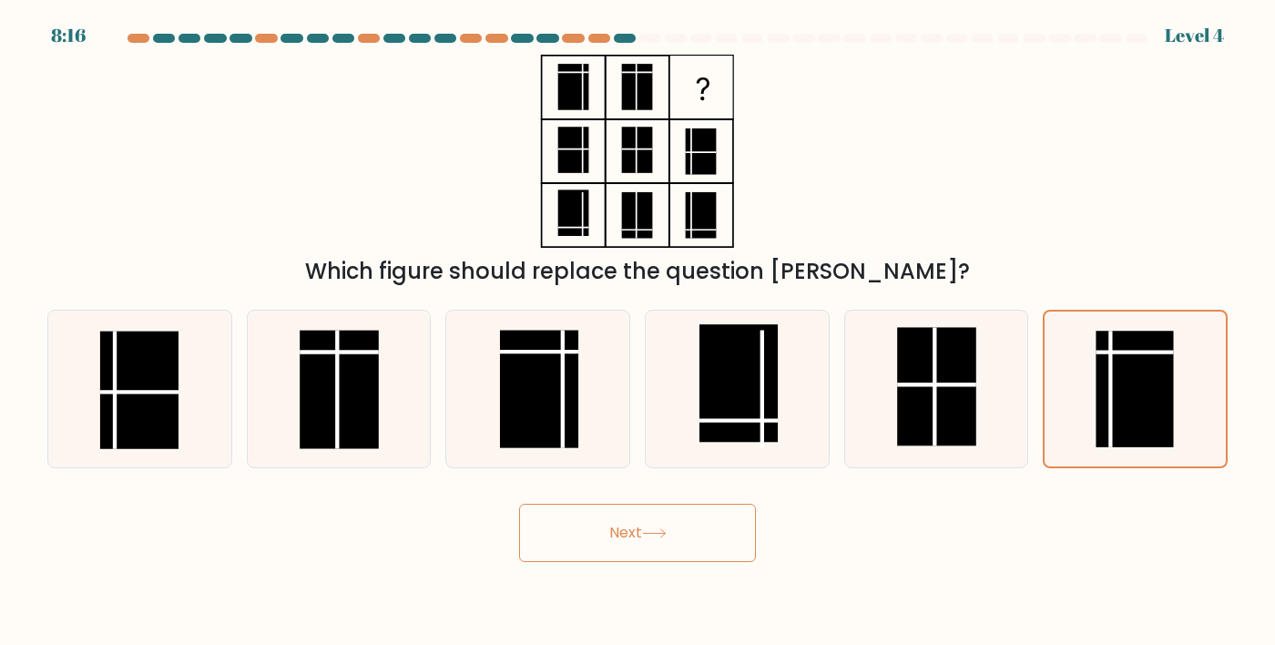
click at [572, 562] on button "Next" at bounding box center [637, 533] width 237 height 58
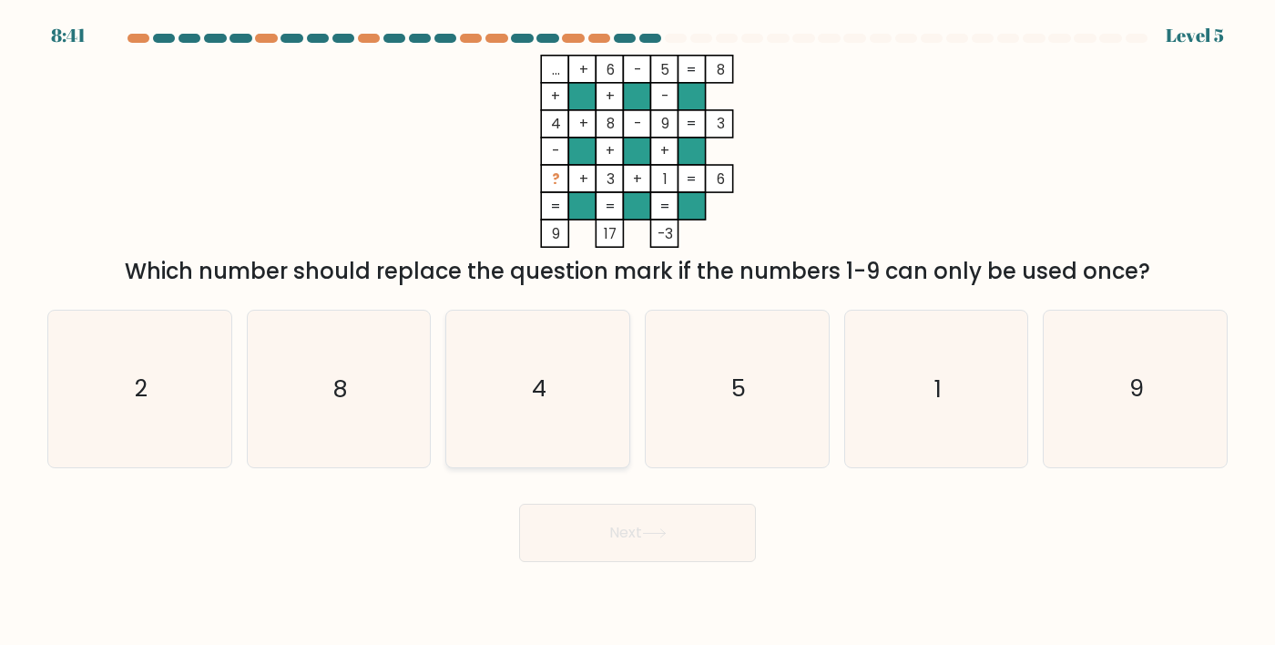
click at [526, 439] on icon "4" at bounding box center [538, 389] width 157 height 157
click at [638, 332] on input "c. 4" at bounding box center [638, 326] width 1 height 9
radio input "true"
click at [538, 548] on button "Next" at bounding box center [637, 533] width 237 height 58
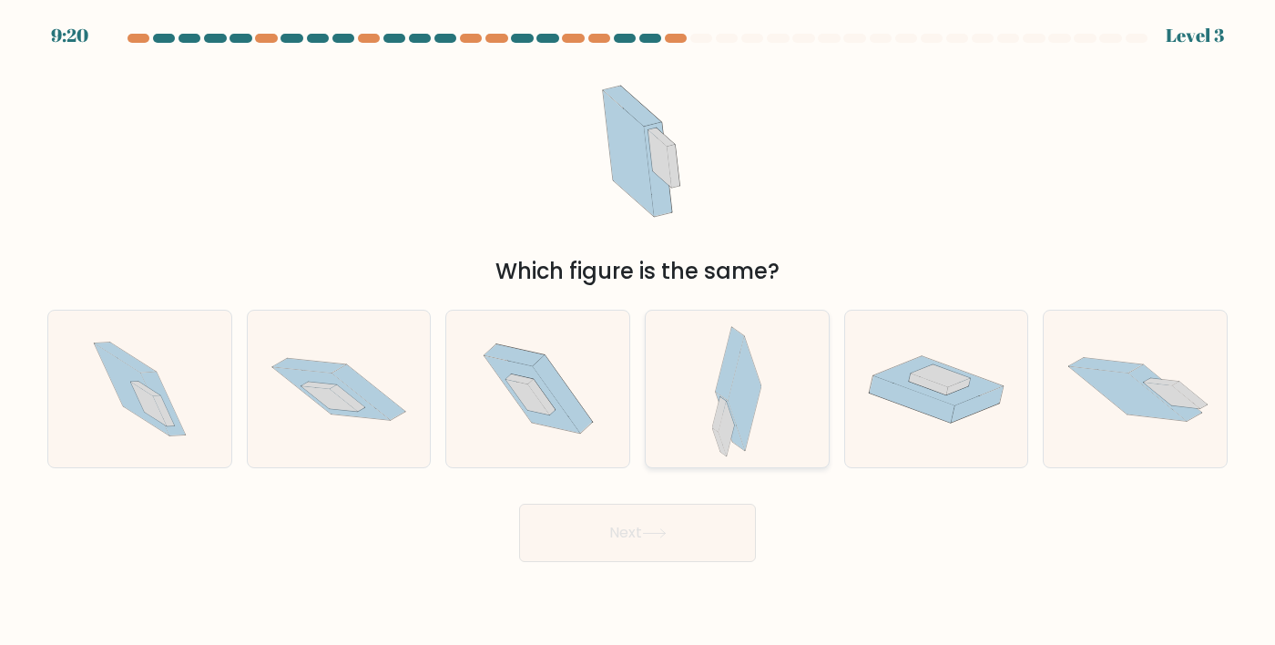
click at [671, 454] on div at bounding box center [737, 389] width 185 height 159
click at [639, 332] on input "d." at bounding box center [638, 326] width 1 height 9
radio input "true"
click at [577, 562] on button "Next" at bounding box center [637, 533] width 237 height 58
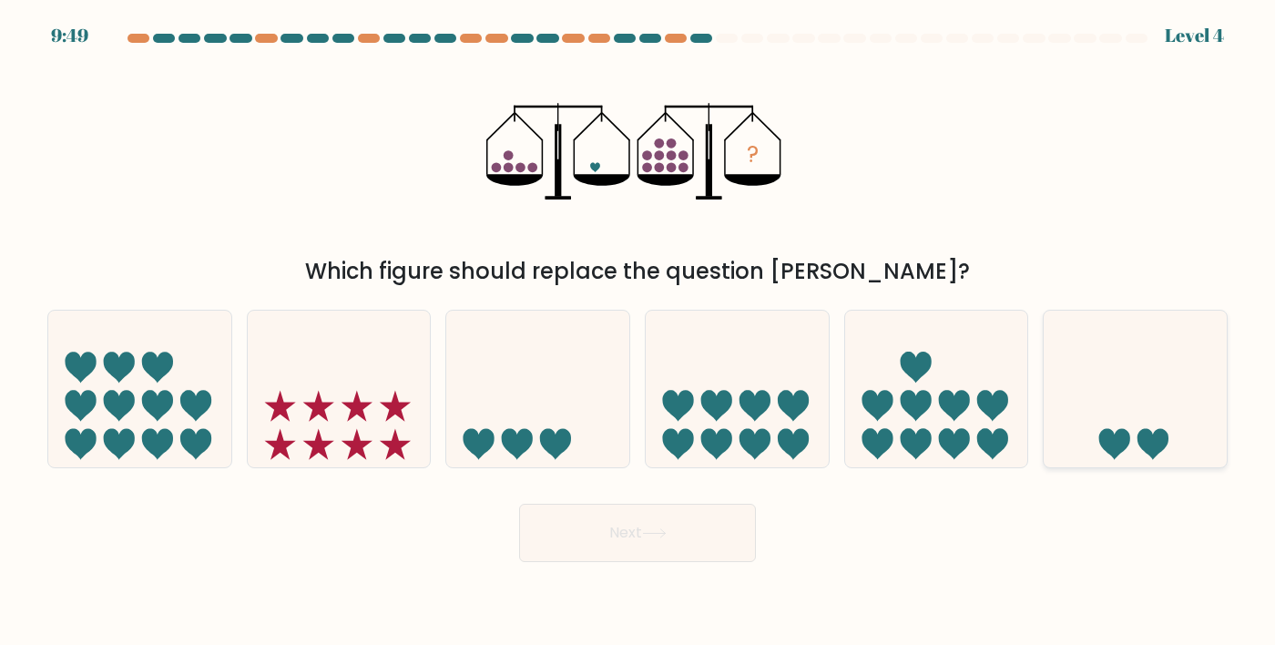
click at [1115, 404] on icon at bounding box center [1135, 388] width 183 height 151
click at [639, 332] on input "f." at bounding box center [638, 326] width 1 height 9
radio input "true"
click at [647, 562] on button "Next" at bounding box center [637, 533] width 237 height 58
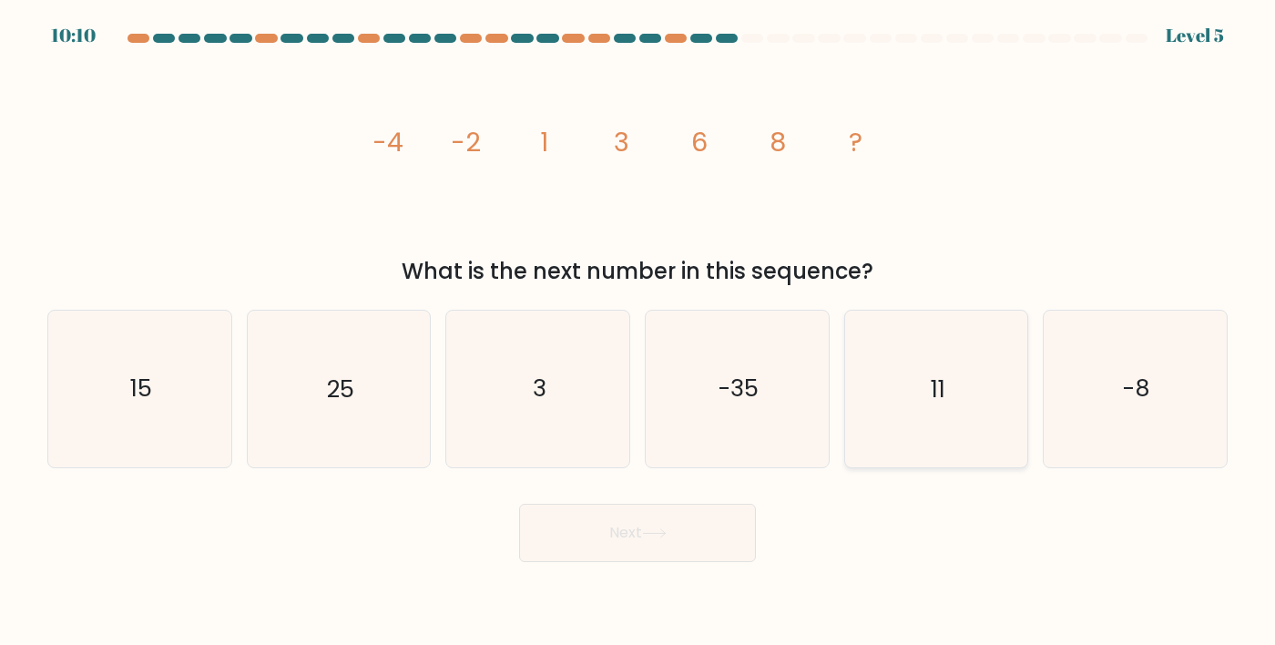
click at [973, 448] on icon "11" at bounding box center [936, 389] width 157 height 157
click at [639, 332] on input "e. 11" at bounding box center [638, 326] width 1 height 9
radio input "true"
click at [624, 547] on button "Next" at bounding box center [637, 533] width 237 height 58
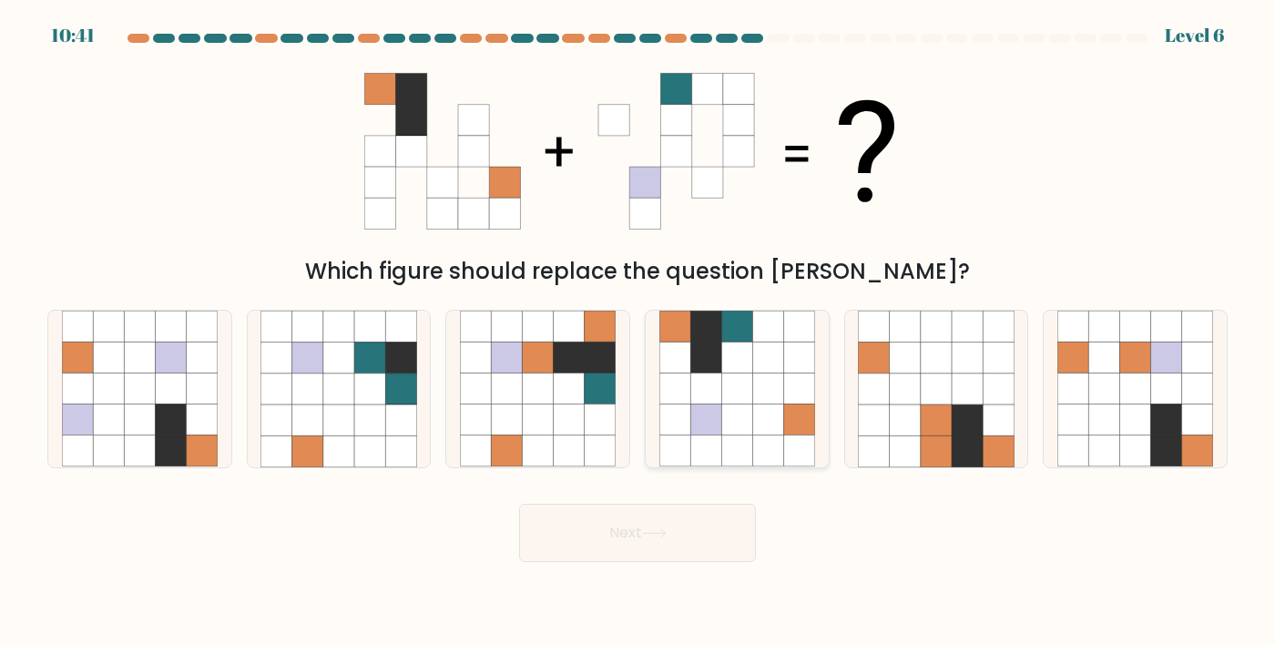
click at [700, 404] on icon at bounding box center [705, 388] width 31 height 31
click at [639, 332] on input "d." at bounding box center [638, 326] width 1 height 9
radio input "true"
click at [567, 562] on button "Next" at bounding box center [637, 533] width 237 height 58
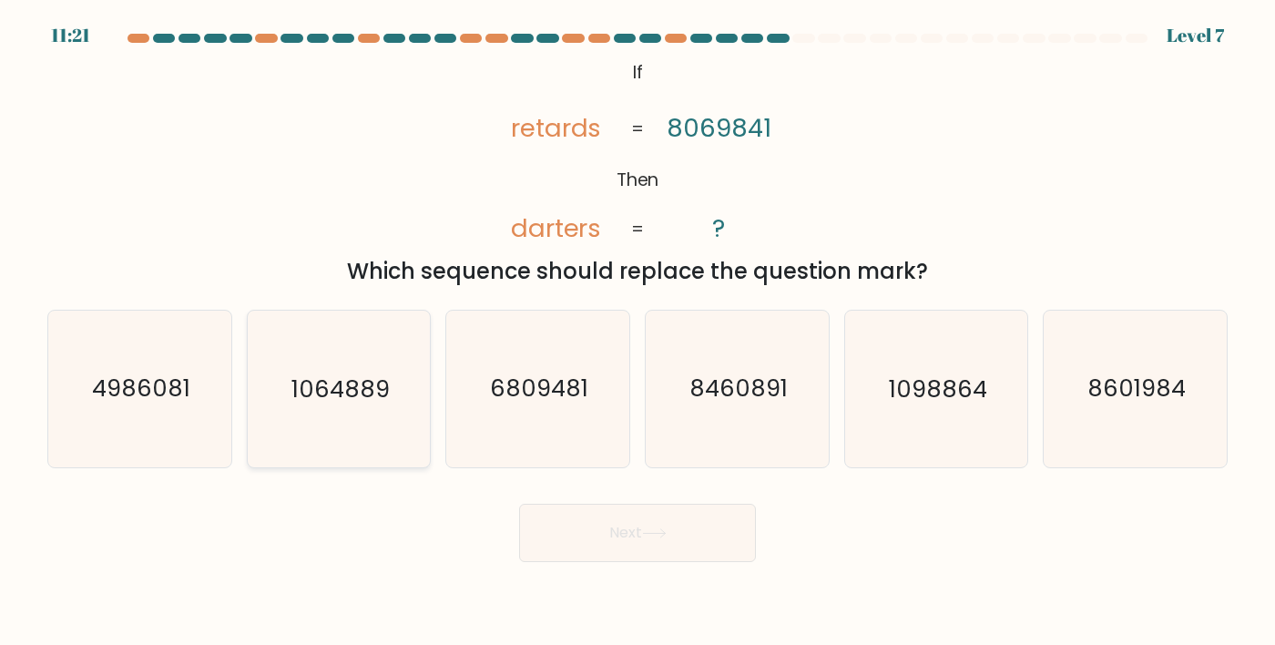
click at [330, 405] on text "1064889" at bounding box center [340, 389] width 98 height 33
click at [638, 332] on input "b. 1064889" at bounding box center [638, 326] width 1 height 9
radio input "true"
click at [570, 561] on button "Next" at bounding box center [637, 533] width 237 height 58
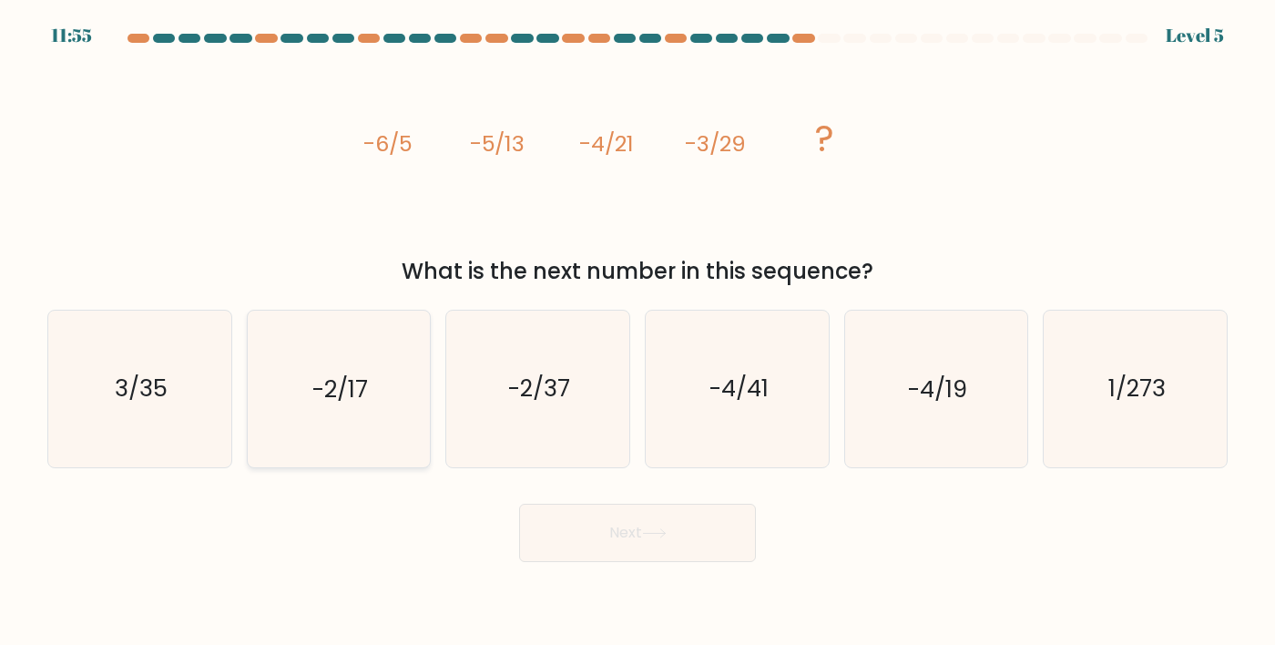
click at [323, 405] on text "-2/17" at bounding box center [340, 389] width 56 height 33
click at [638, 332] on input "b. -2/17" at bounding box center [638, 326] width 1 height 9
radio input "true"
click at [580, 562] on button "Next" at bounding box center [637, 533] width 237 height 58
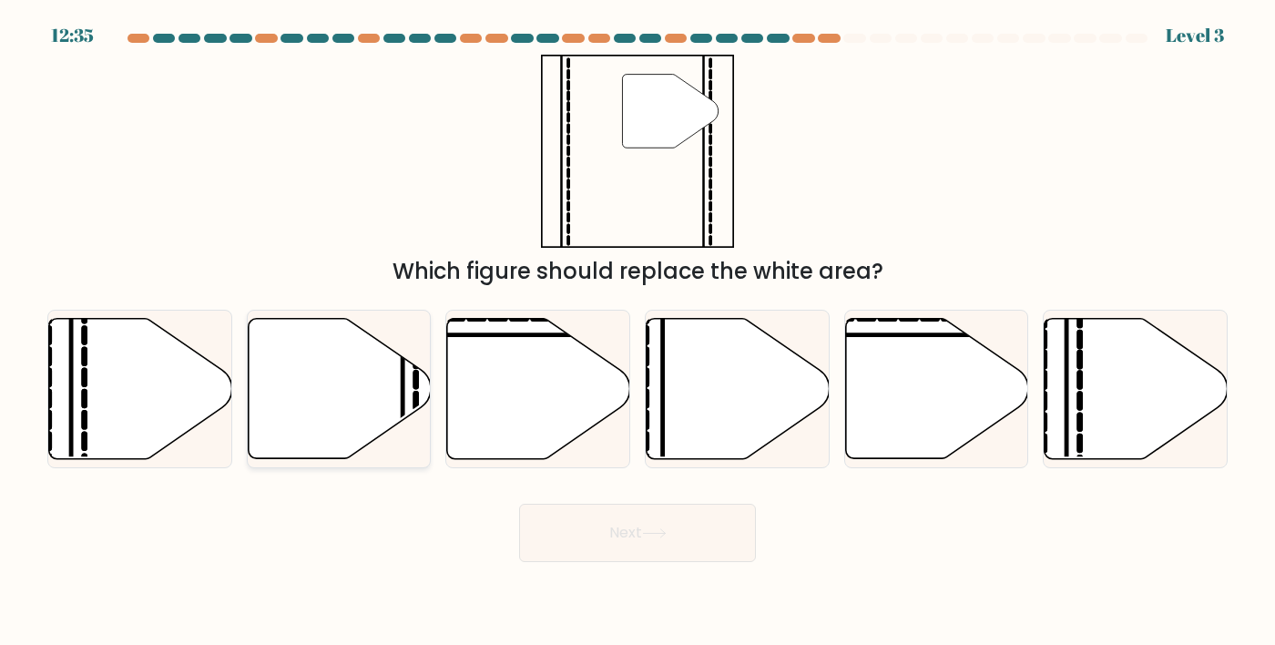
click at [309, 397] on icon at bounding box center [339, 389] width 183 height 140
click at [638, 332] on input "b." at bounding box center [638, 326] width 1 height 9
radio input "true"
click at [567, 562] on button "Next" at bounding box center [637, 533] width 237 height 58
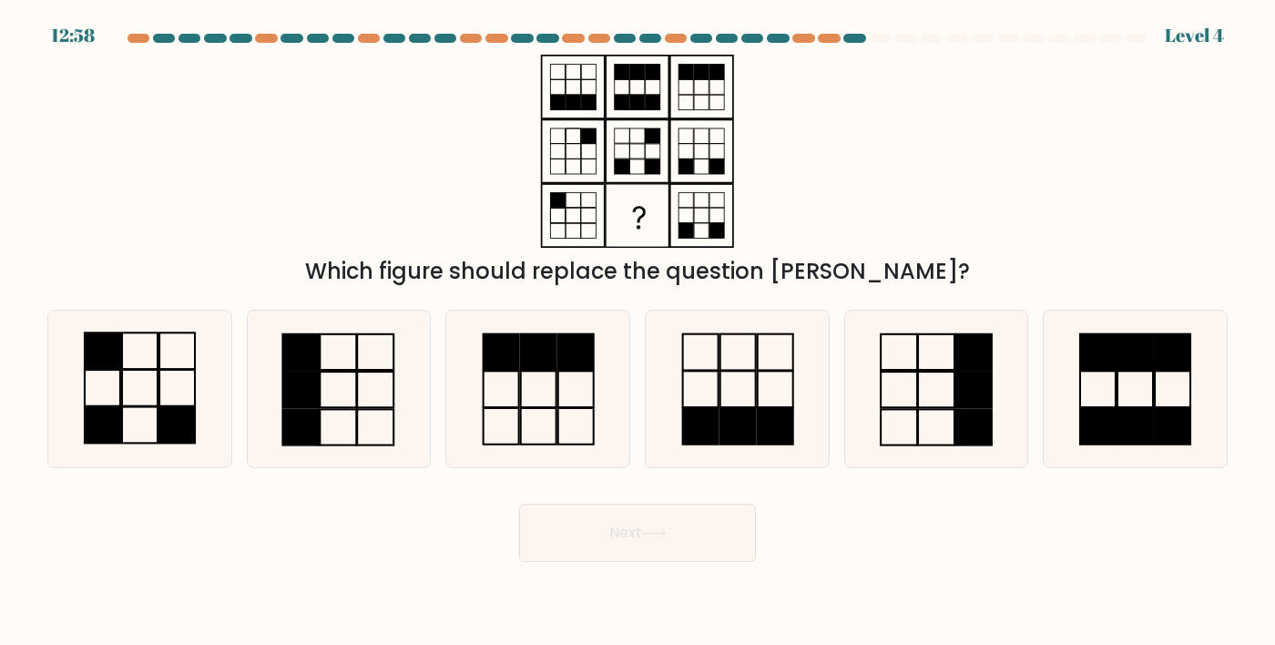
click at [267, 215] on div "Which figure should replace the question [PERSON_NAME]?" at bounding box center [637, 171] width 1202 height 233
click at [313, 370] on rect at bounding box center [301, 352] width 36 height 36
click at [638, 332] on input "b." at bounding box center [638, 326] width 1 height 9
radio input "true"
click at [608, 562] on button "Next" at bounding box center [637, 533] width 237 height 58
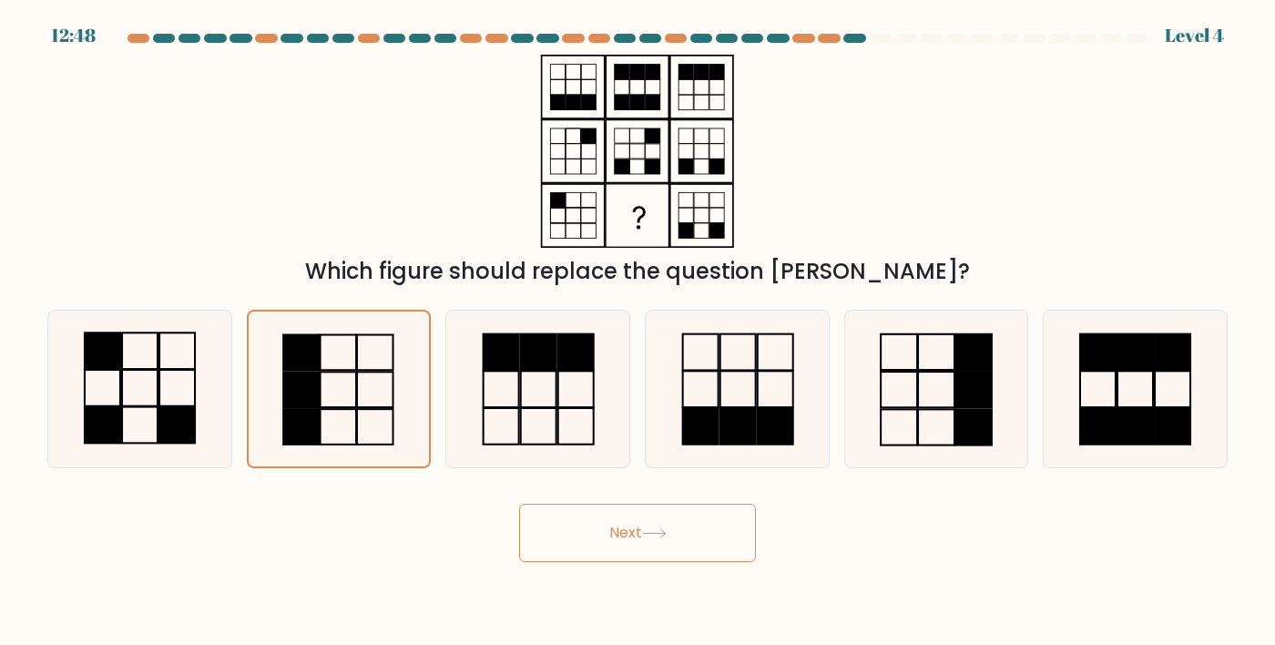
click at [521, 562] on button "Next" at bounding box center [637, 533] width 237 height 58
click at [545, 562] on button "Next" at bounding box center [637, 533] width 237 height 58
click at [560, 557] on button "Next" at bounding box center [637, 533] width 237 height 58
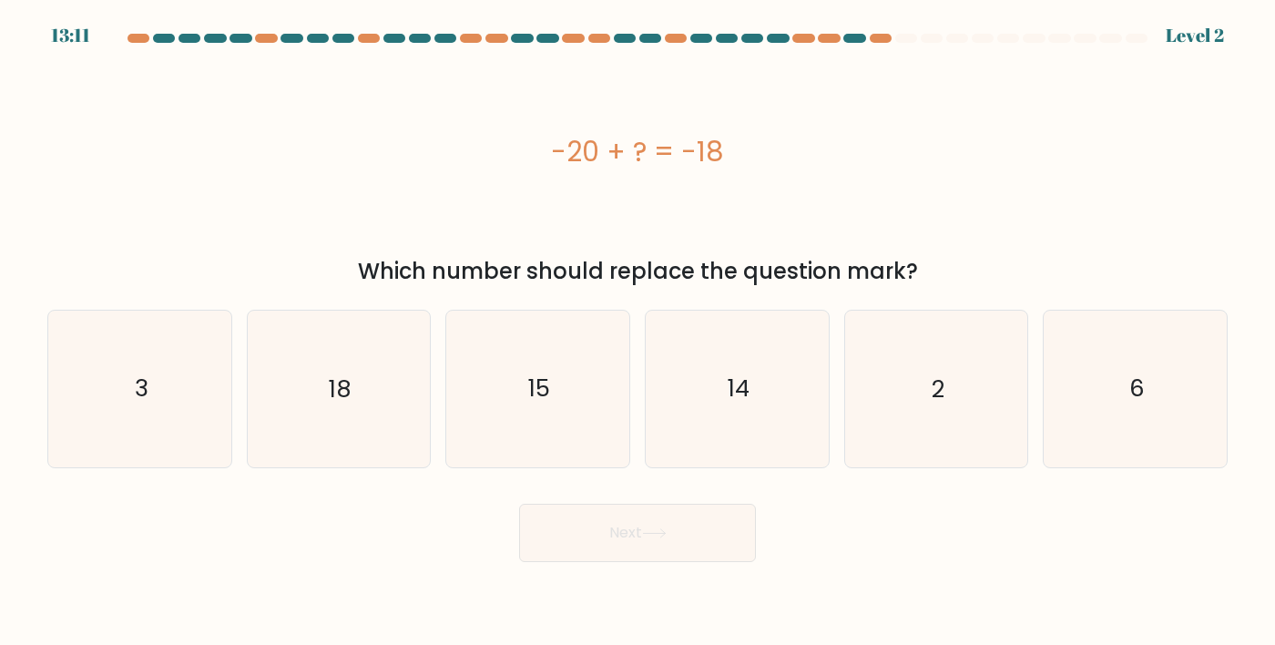
click at [1177, 198] on div "-20 + ? = -18" at bounding box center [637, 151] width 1181 height 193
click at [937, 465] on icon "2" at bounding box center [936, 389] width 157 height 157
click at [639, 332] on input "e. 2" at bounding box center [638, 326] width 1 height 9
radio input "true"
click at [598, 562] on button "Next" at bounding box center [637, 533] width 237 height 58
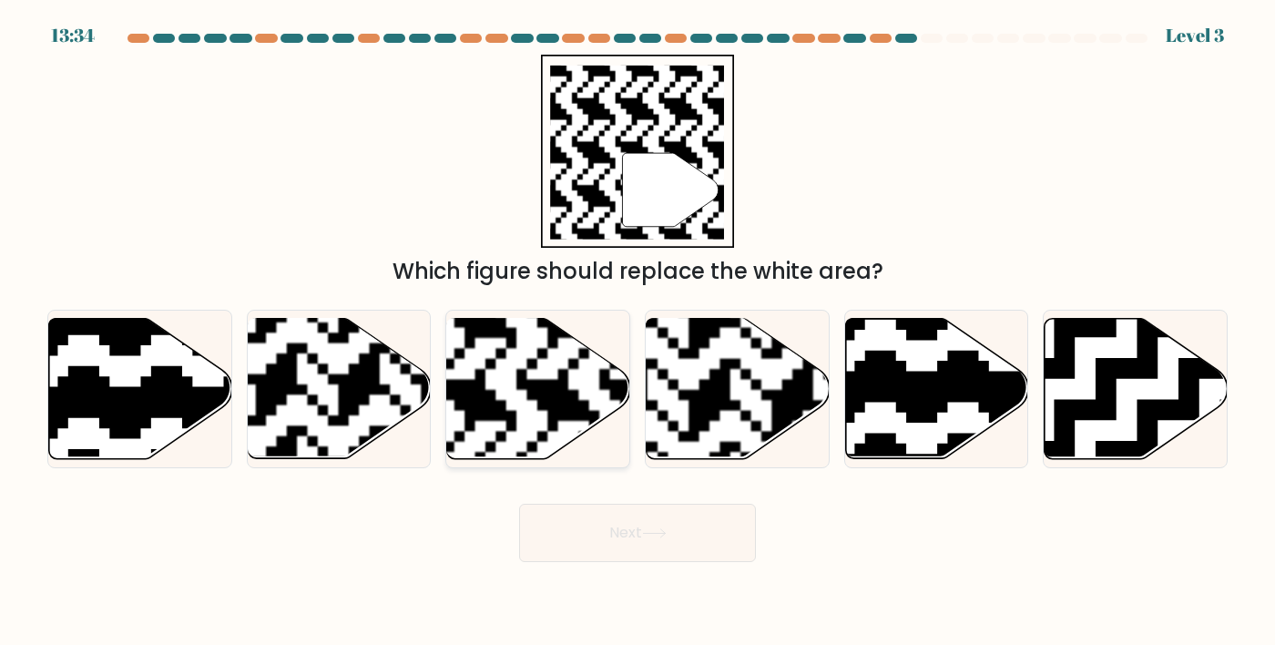
click at [488, 434] on rect at bounding box center [476, 317] width 332 height 332
click at [638, 332] on input "c." at bounding box center [638, 326] width 1 height 9
radio input "true"
click at [562, 562] on button "Next" at bounding box center [637, 533] width 237 height 58
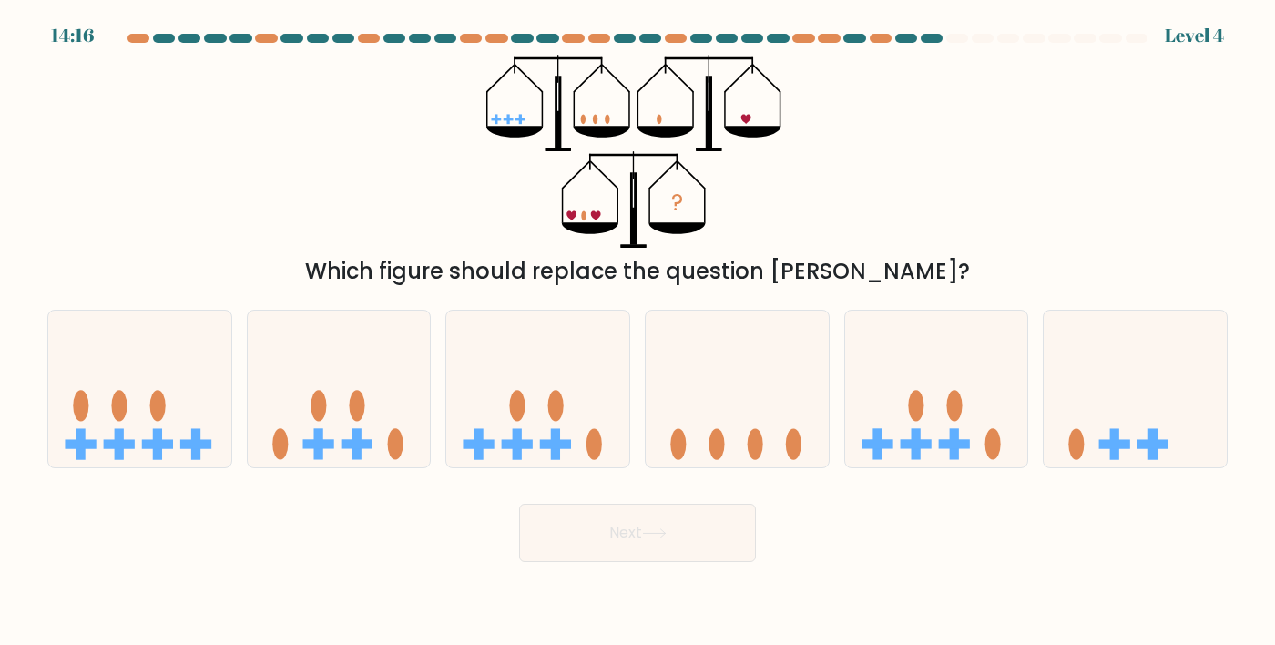
click at [552, 562] on button "Next" at bounding box center [637, 533] width 237 height 58
click at [566, 562] on button "Next" at bounding box center [637, 533] width 237 height 58
click at [569, 562] on button "Next" at bounding box center [637, 533] width 237 height 58
click at [560, 562] on button "Next" at bounding box center [637, 533] width 237 height 58
click at [1078, 434] on icon at bounding box center [1135, 388] width 183 height 151
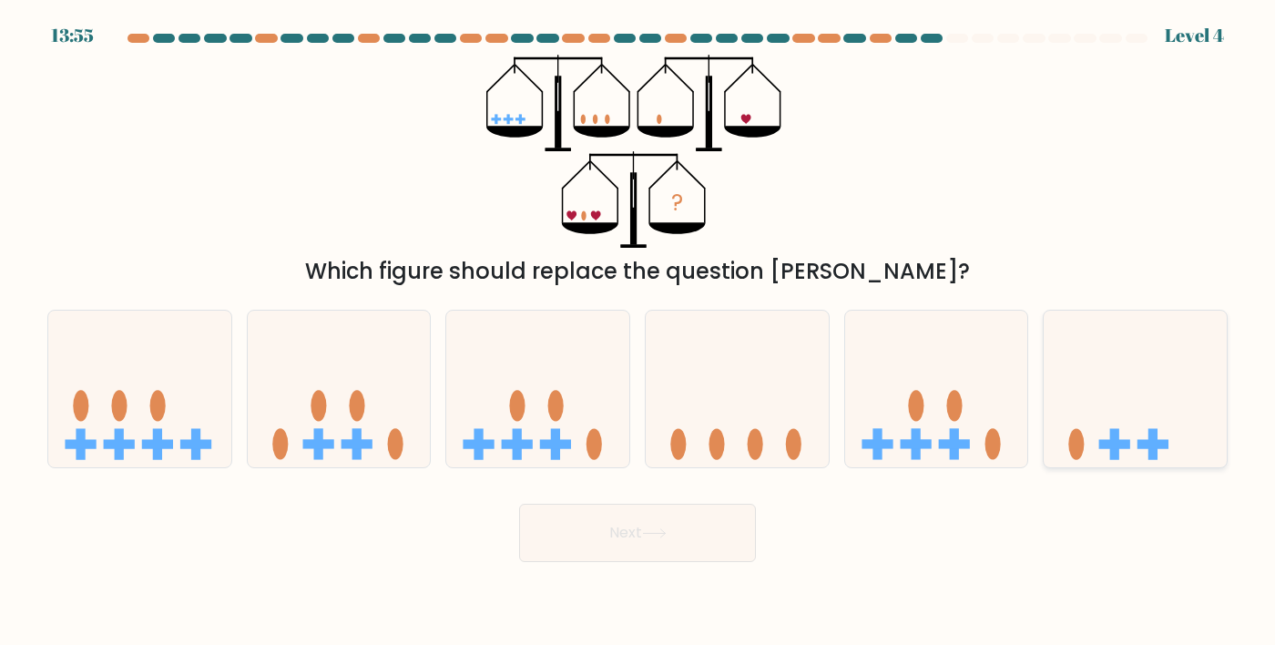
click at [639, 332] on input "f." at bounding box center [638, 326] width 1 height 9
radio input "true"
click at [563, 552] on button "Next" at bounding box center [637, 533] width 237 height 58
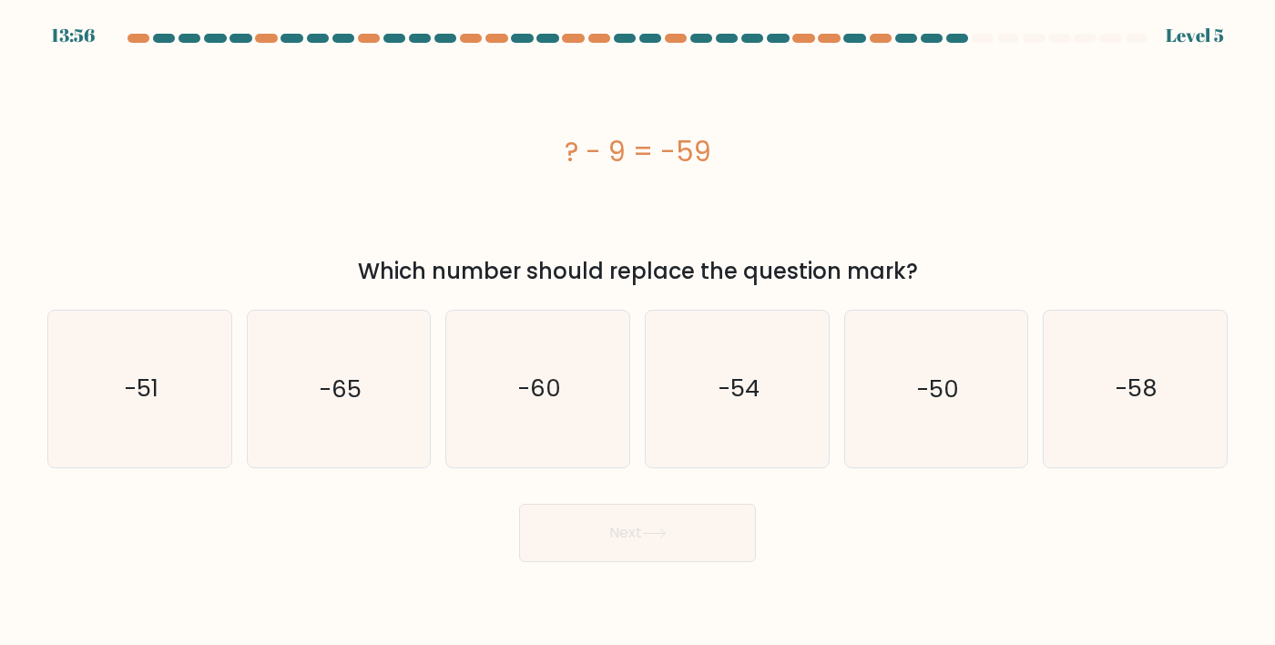
click at [155, 229] on div "? - 9 = -59" at bounding box center [637, 151] width 1181 height 193
click at [1085, 434] on icon "-58" at bounding box center [1136, 389] width 157 height 157
click at [639, 332] on input "f. -58" at bounding box center [638, 326] width 1 height 9
radio input "true"
click at [581, 561] on button "Next" at bounding box center [637, 533] width 237 height 58
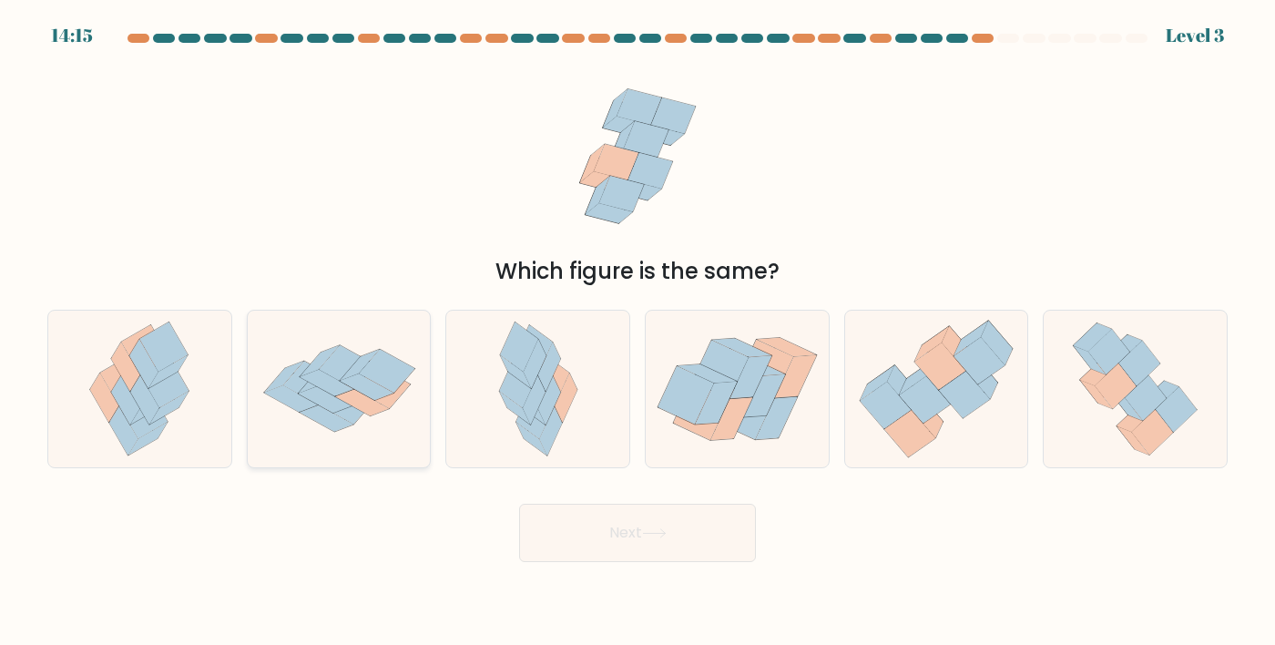
click at [331, 390] on icon at bounding box center [347, 368] width 56 height 44
click at [638, 332] on input "b." at bounding box center [638, 326] width 1 height 9
radio input "true"
click at [584, 562] on button "Next" at bounding box center [637, 533] width 237 height 58
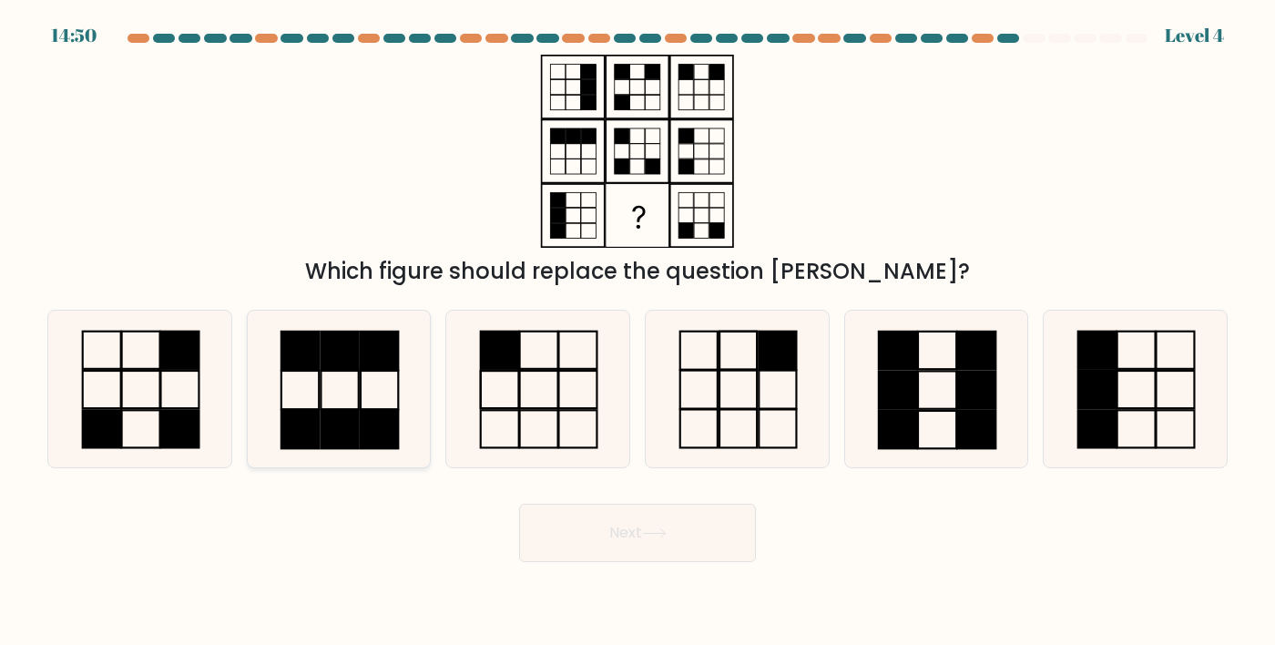
click at [306, 432] on icon at bounding box center [339, 389] width 157 height 157
click at [638, 332] on input "b." at bounding box center [638, 326] width 1 height 9
radio input "true"
click at [555, 562] on button "Next" at bounding box center [637, 533] width 237 height 58
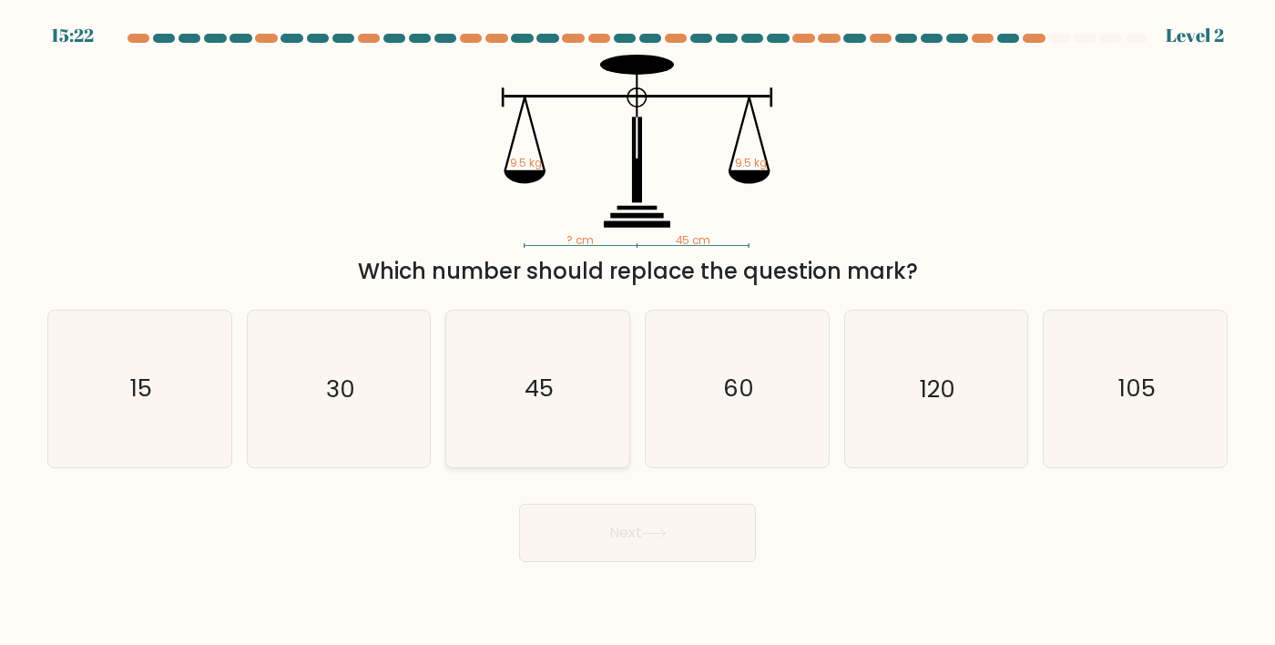
click at [535, 467] on icon "45" at bounding box center [538, 389] width 157 height 157
click at [638, 332] on input "c. 45" at bounding box center [638, 326] width 1 height 9
radio input "true"
click at [552, 562] on button "Next" at bounding box center [637, 533] width 237 height 58
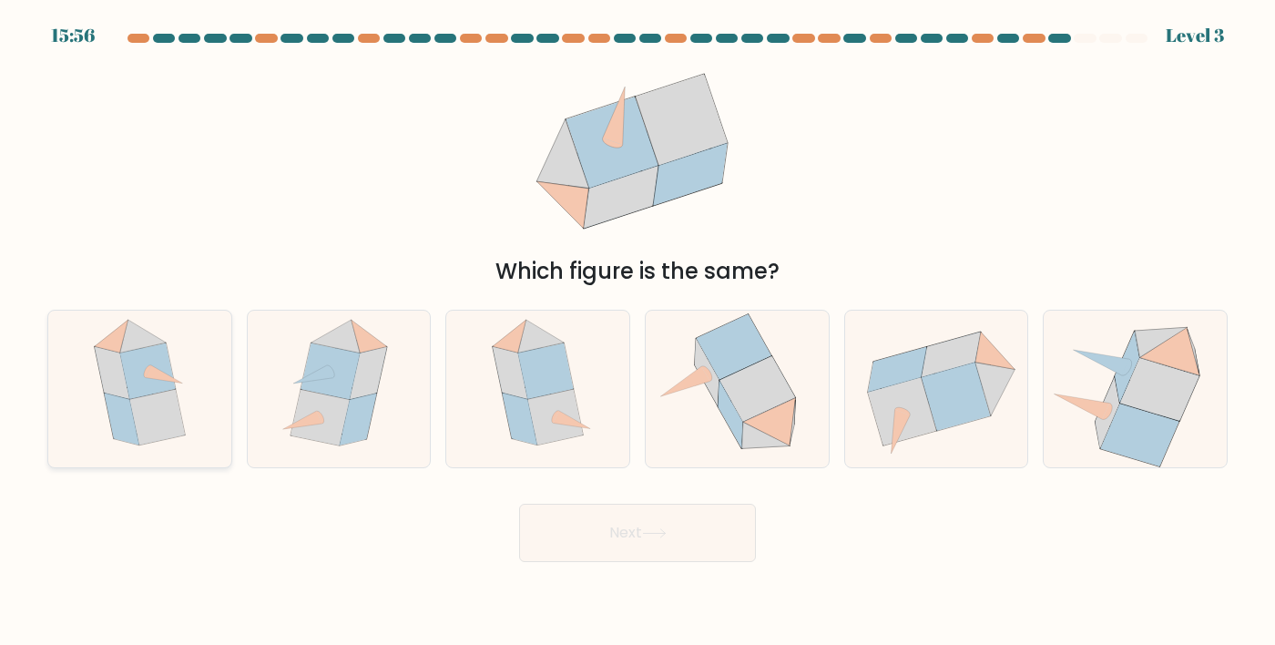
click at [128, 387] on icon at bounding box center [148, 371] width 56 height 56
click at [638, 332] on input "a." at bounding box center [638, 326] width 1 height 9
radio input "true"
click at [543, 562] on button "Next" at bounding box center [637, 533] width 237 height 58
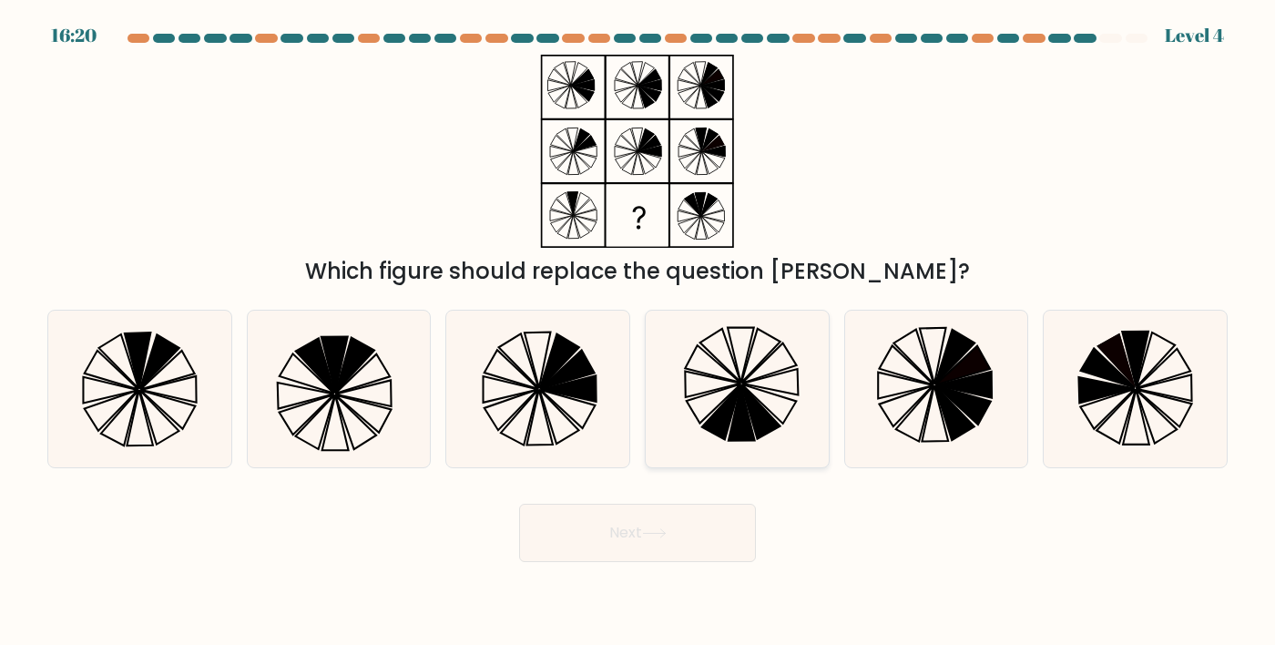
click at [704, 461] on icon at bounding box center [738, 389] width 157 height 157
click at [639, 332] on input "d." at bounding box center [638, 326] width 1 height 9
radio input "true"
click at [613, 562] on button "Next" at bounding box center [637, 533] width 237 height 58
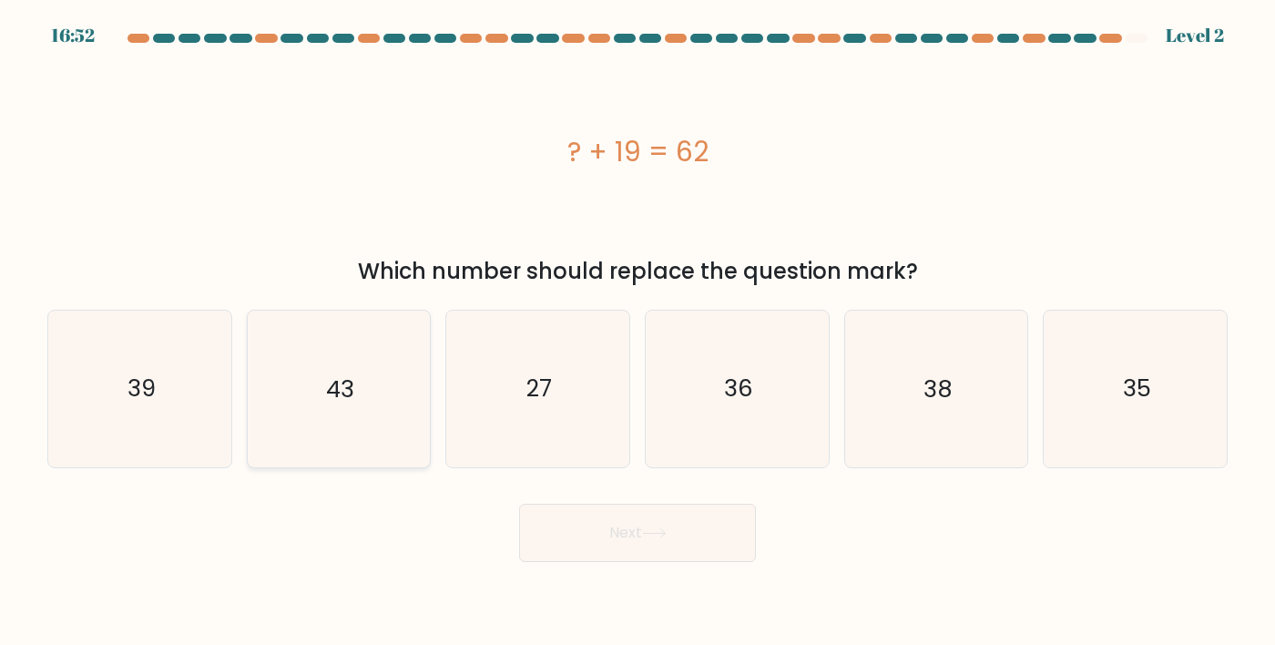
click at [284, 423] on icon "43" at bounding box center [339, 389] width 157 height 157
click at [638, 332] on input "b. 43" at bounding box center [638, 326] width 1 height 9
radio input "true"
click at [570, 557] on button "Next" at bounding box center [637, 533] width 237 height 58
